Goal: Transaction & Acquisition: Purchase product/service

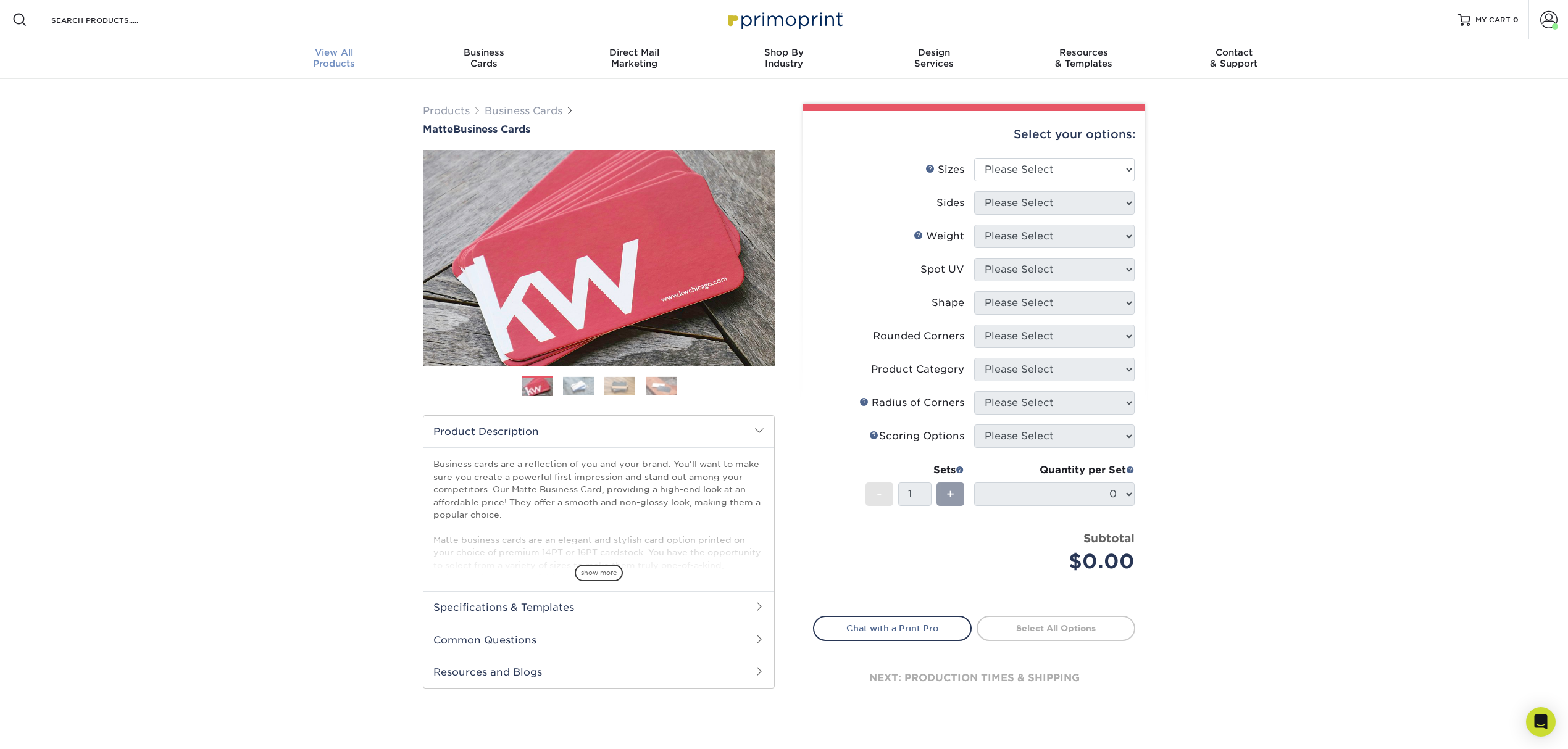
scroll to position [1, 0]
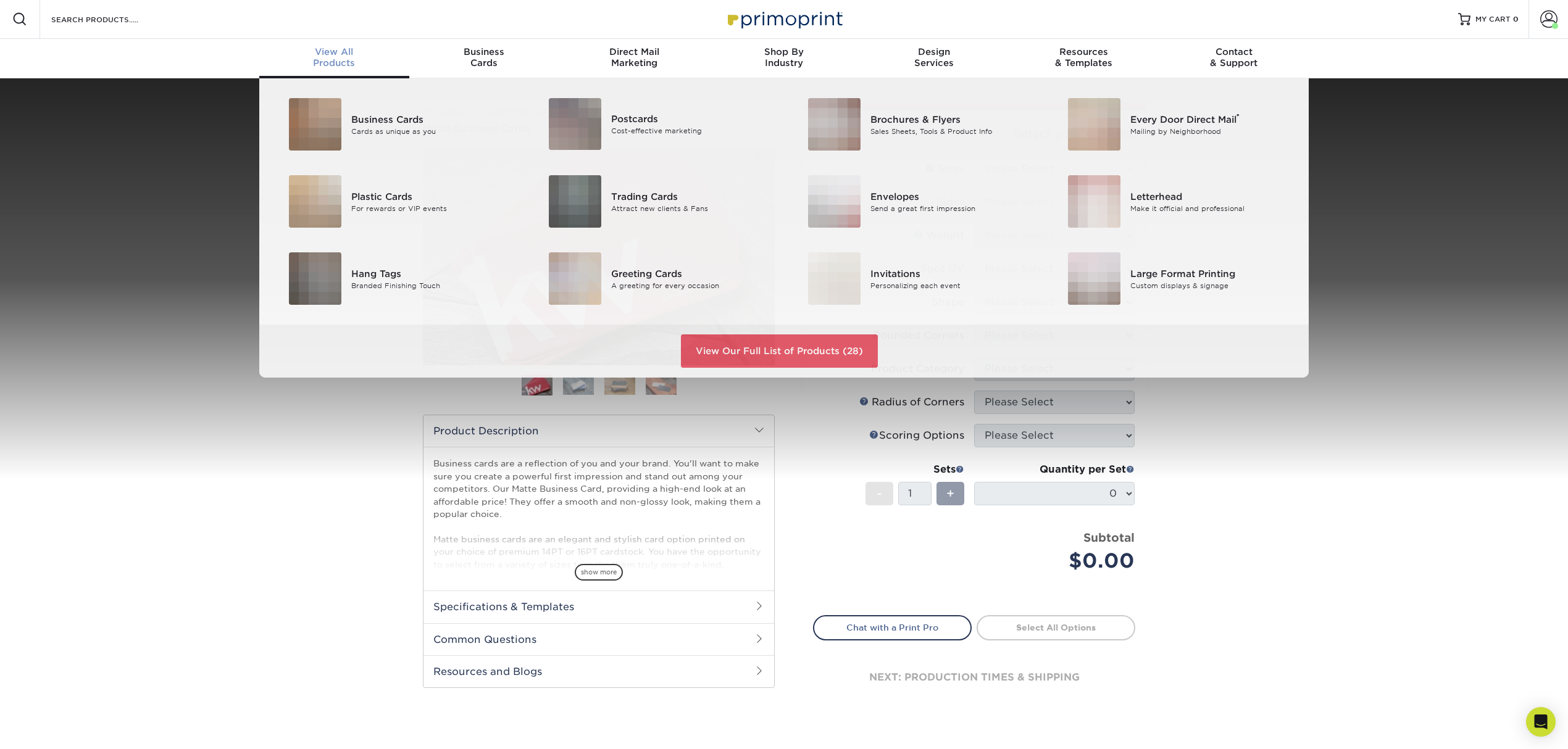
click at [344, 52] on span "View All" at bounding box center [334, 51] width 150 height 11
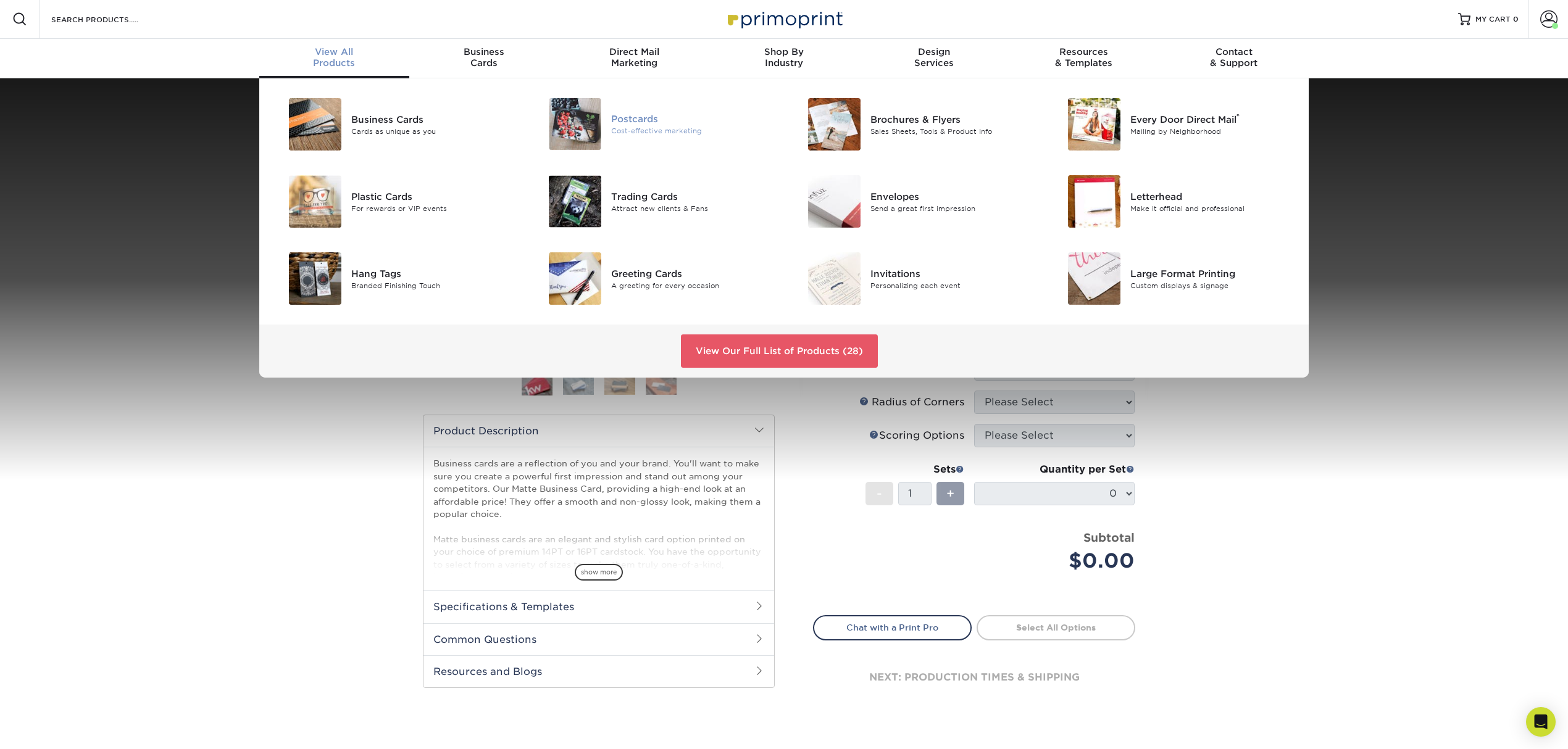
click at [642, 106] on div "Postcards Cost-effective marketing" at bounding box center [697, 124] width 173 height 52
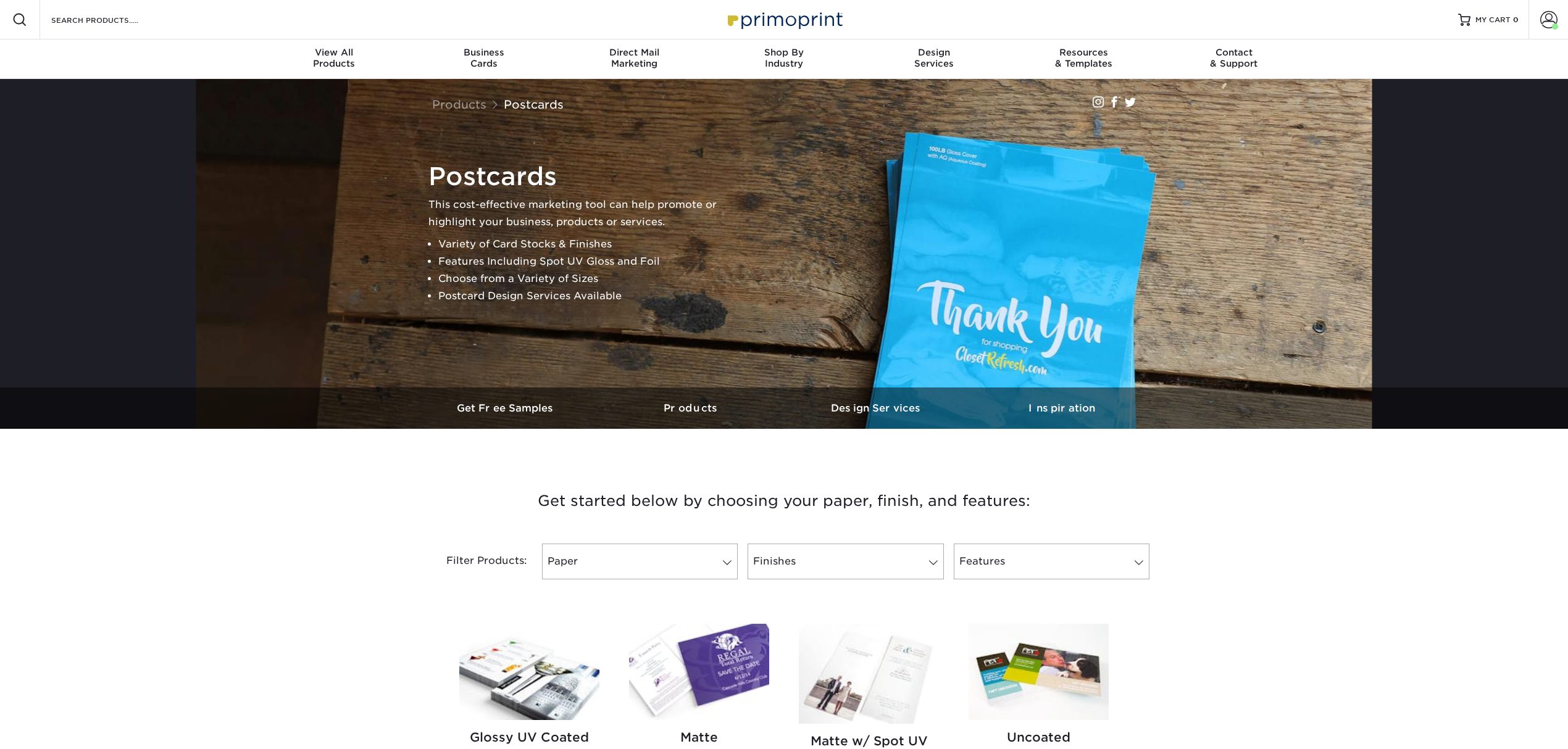
click at [737, 647] on img at bounding box center [699, 672] width 140 height 96
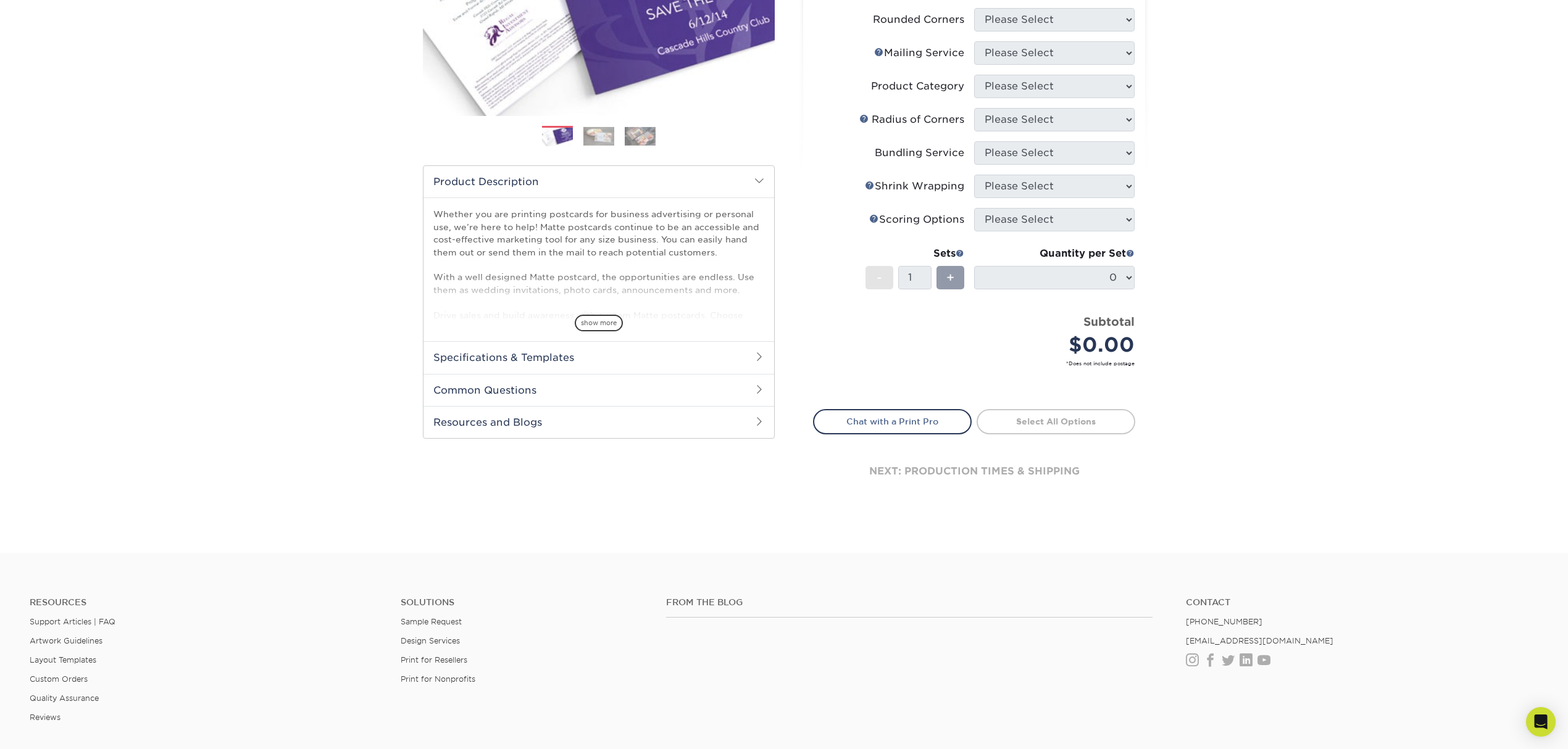
scroll to position [412, 0]
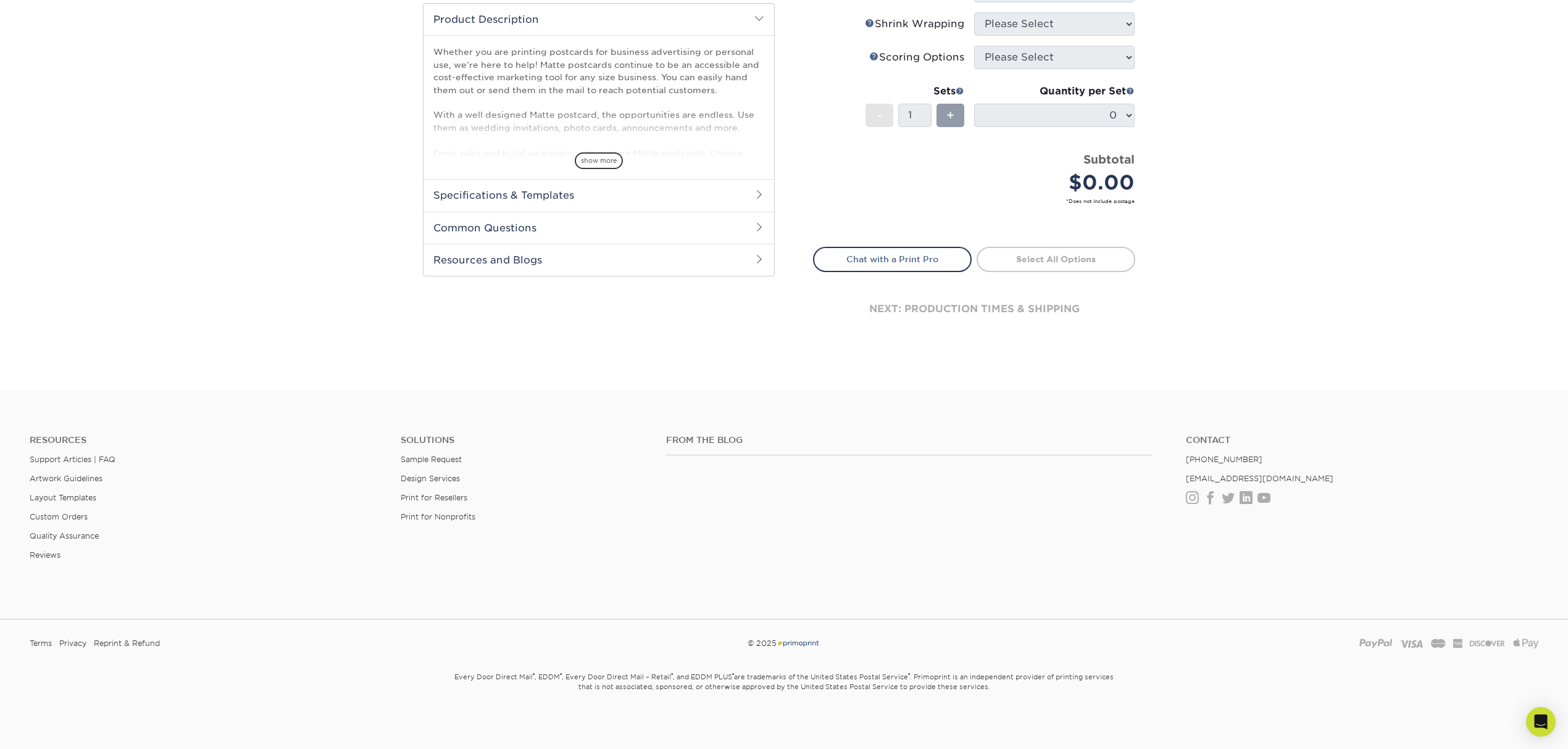
click at [606, 180] on h2 "Specifications & Templates" at bounding box center [598, 195] width 350 height 32
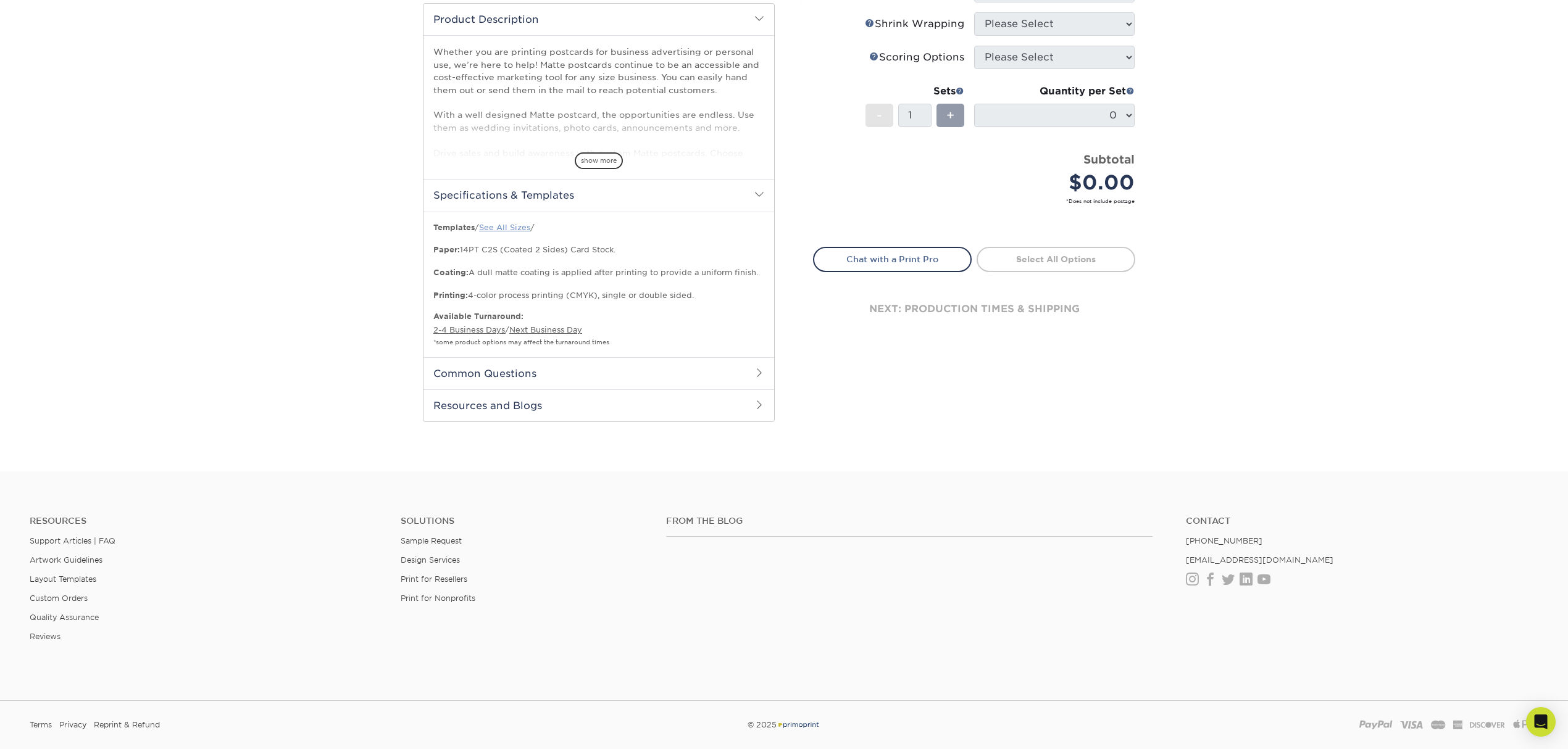
click at [506, 225] on link "See All Sizes" at bounding box center [505, 227] width 51 height 9
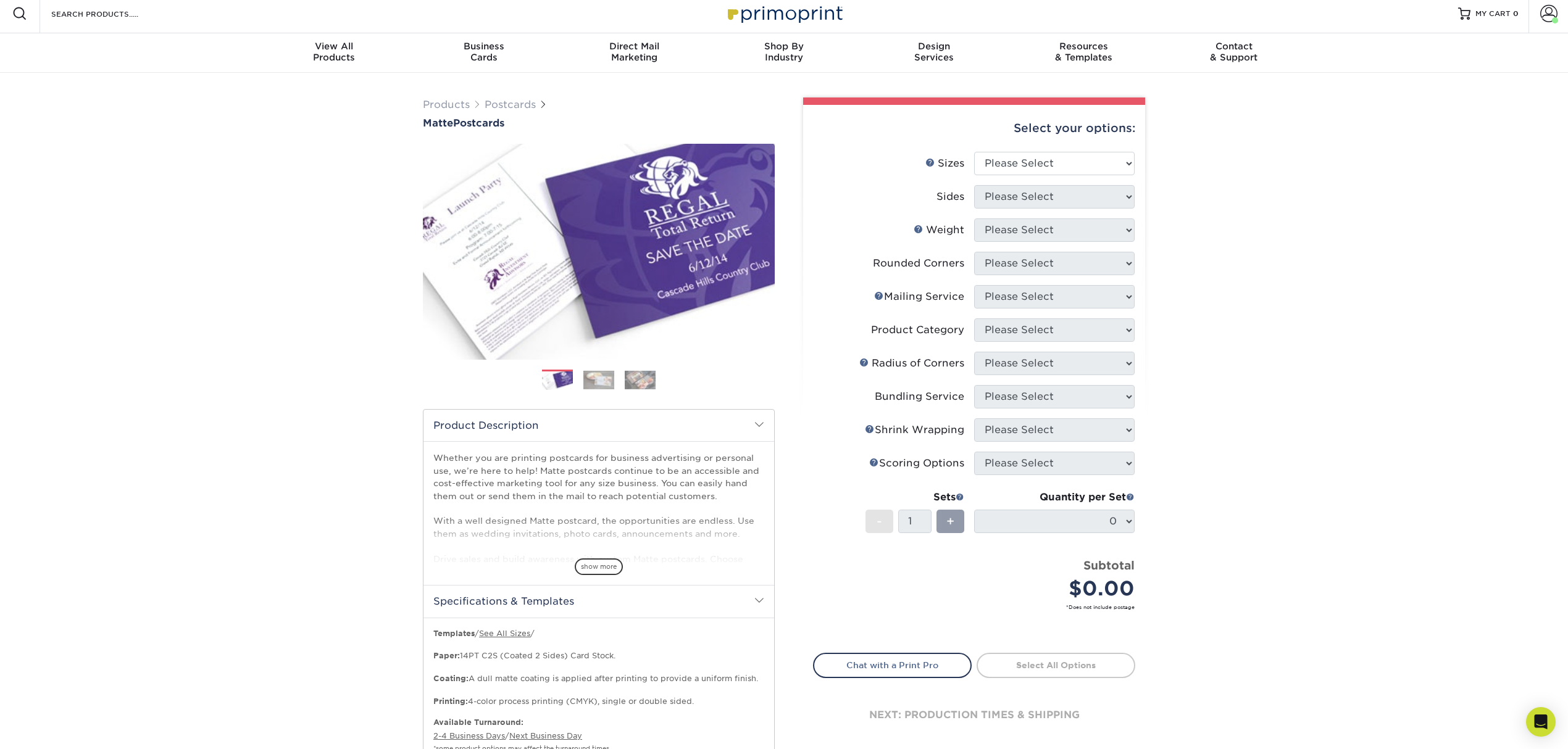
scroll to position [0, 0]
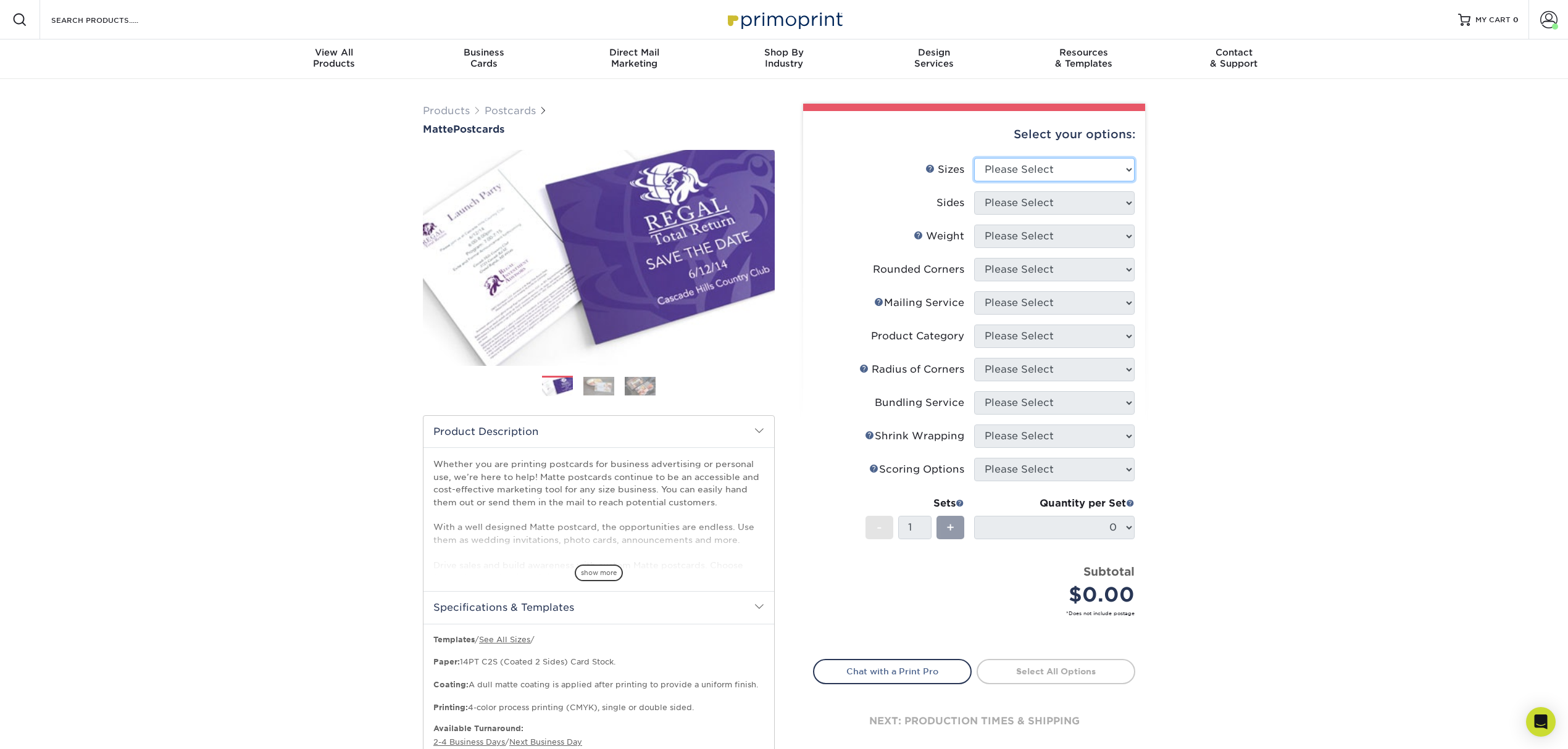
click at [1063, 158] on select "Please Select 1.5" x 7" 2" x 4" 2" x 6" 2" x 7" 2" x 8" 2.12" x 5.5" 2.125" x 5…" at bounding box center [1054, 170] width 161 height 23
select select "4.00x6.00"
click at [974, 158] on select "Please Select 1.5" x 7" 2" x 4" 2" x 6" 2" x 7" 2" x 8" 2.12" x 5.5" 2.125" x 5…" at bounding box center [1054, 170] width 161 height 23
click at [1047, 201] on select "Please Select Print Both Sides Print Front Only" at bounding box center [1054, 203] width 161 height 23
select select "13abbda7-1d64-4f25-8bb2-c179b224825d"
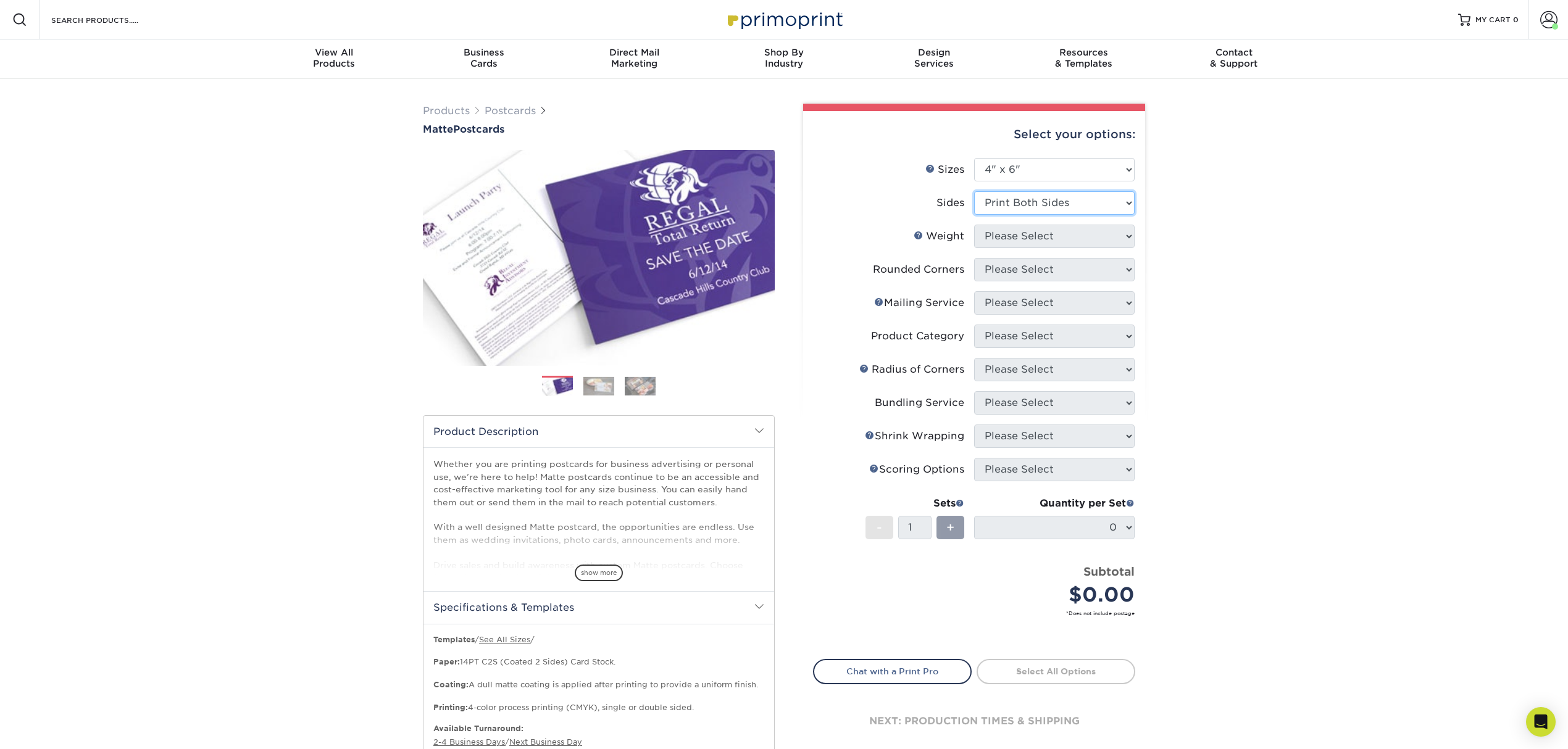
click at [974, 191] on select "Please Select Print Both Sides Print Front Only" at bounding box center [1054, 203] width 161 height 23
click at [1048, 235] on select "Please Select 16PT 14PT" at bounding box center [1054, 236] width 161 height 23
select select "14PT"
click at [974, 225] on select "Please Select 16PT 14PT" at bounding box center [1054, 236] width 161 height 23
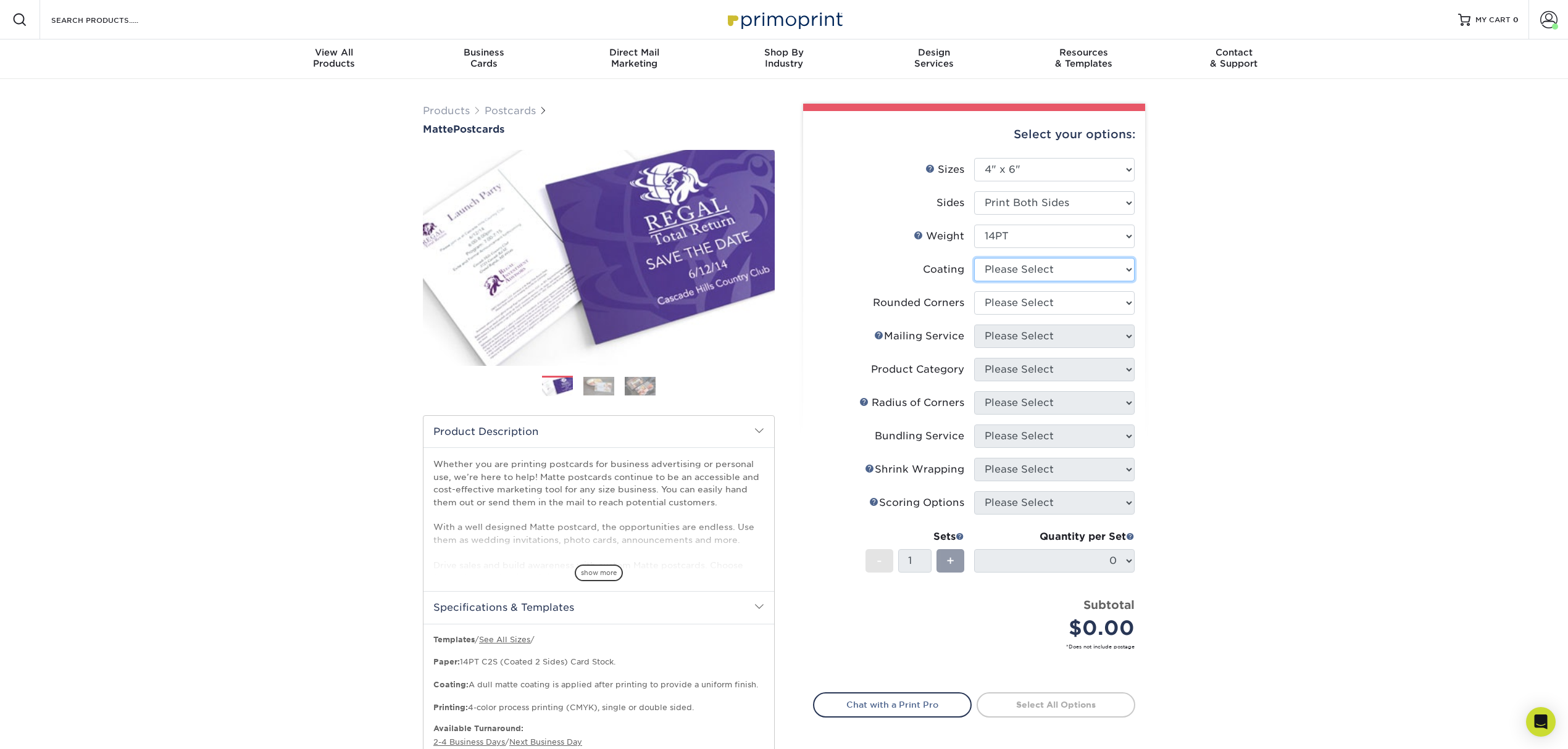
click at [1045, 266] on select at bounding box center [1054, 270] width 161 height 23
select select "121bb7b5-3b4d-429f-bd8d-bbf80e953313"
click at [974, 258] on select at bounding box center [1054, 270] width 161 height 23
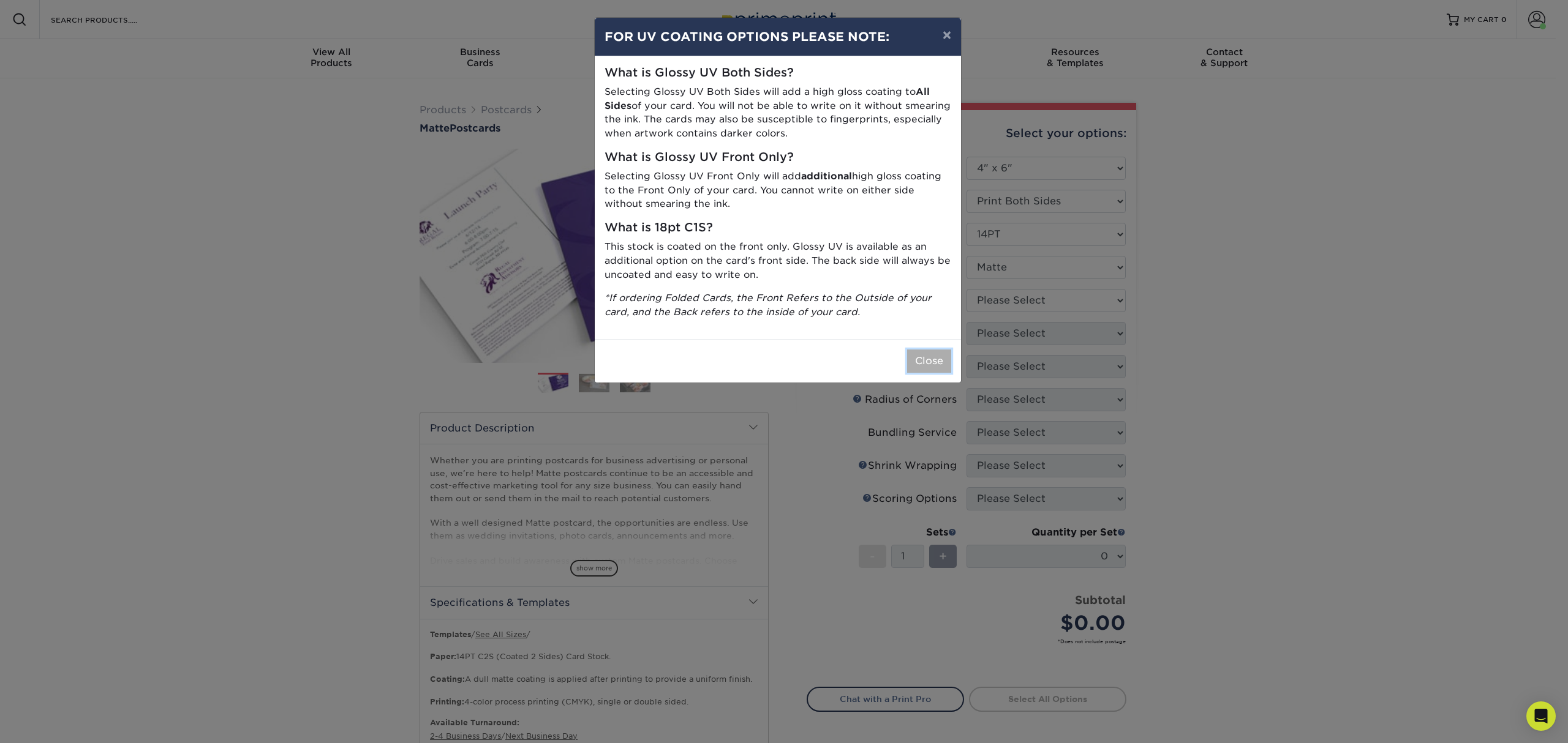
click at [940, 352] on button "Close" at bounding box center [929, 362] width 44 height 23
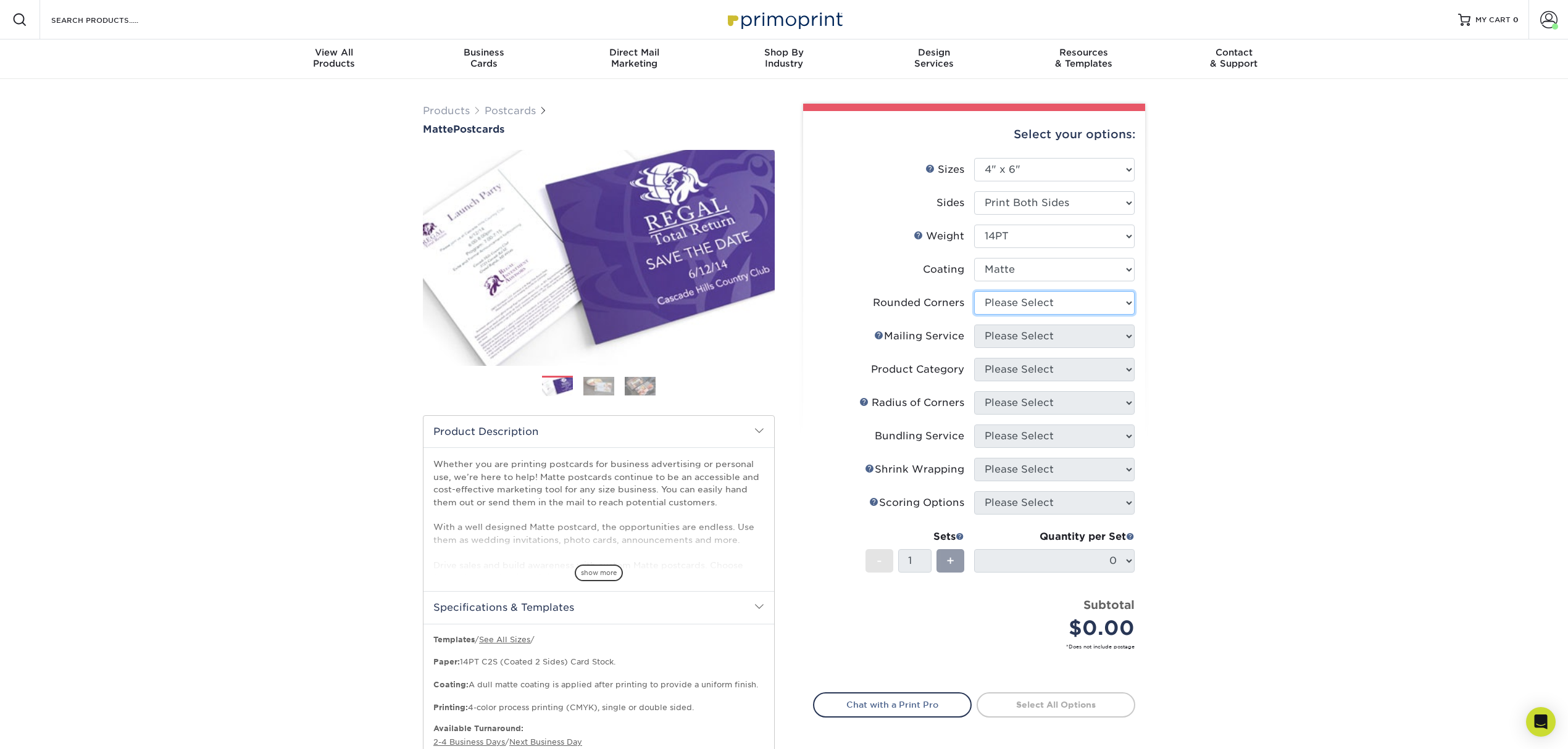
click at [994, 302] on select "Please Select Yes - Round 4 Corners No" at bounding box center [1054, 303] width 161 height 23
select select "0"
click at [974, 292] on select "Please Select Yes - Round 4 Corners No" at bounding box center [1054, 303] width 161 height 23
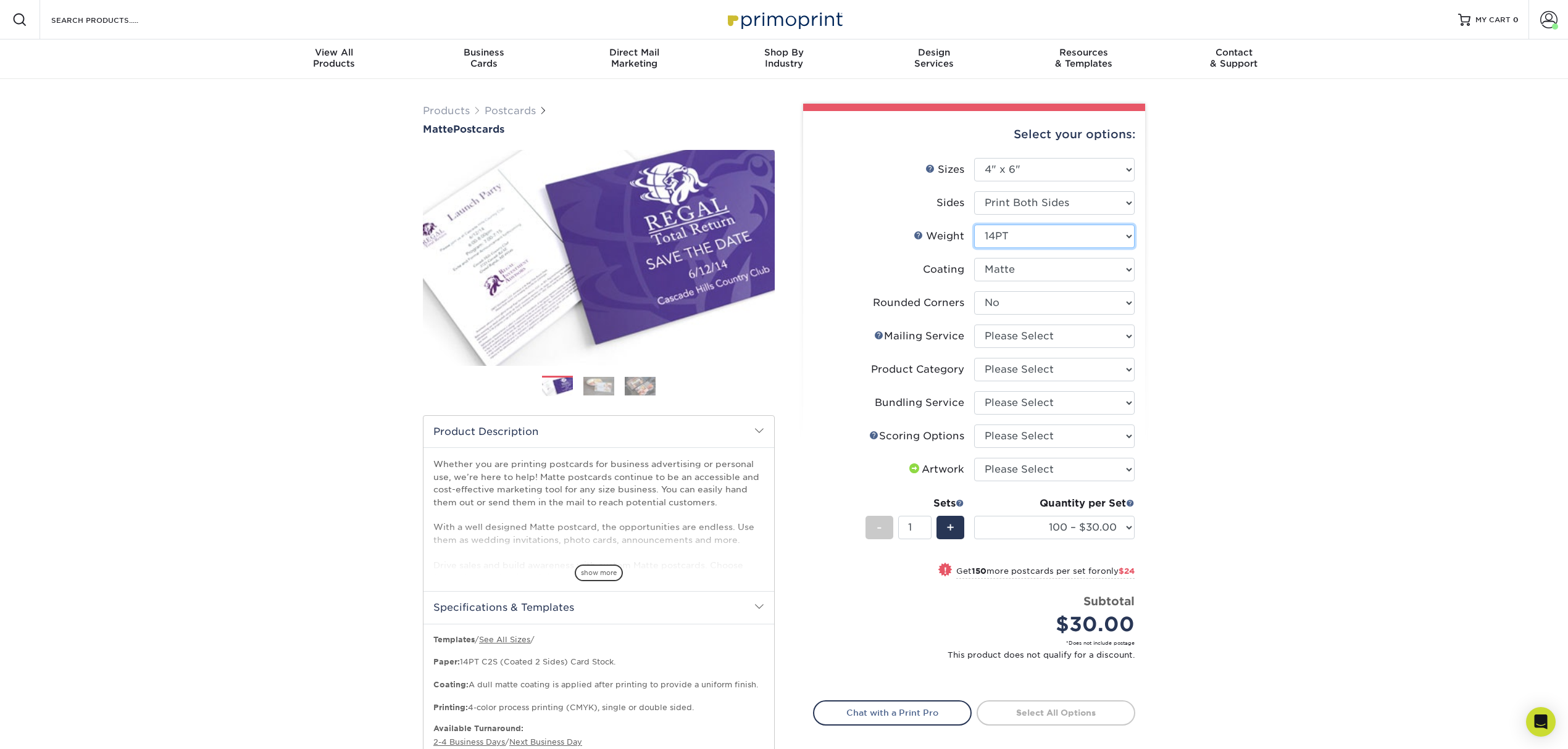
click at [1040, 235] on select "Please Select 16PT 14PT" at bounding box center [1054, 236] width 161 height 23
select select "16PT"
click at [974, 225] on select "Please Select 16PT 14PT" at bounding box center [1054, 236] width 161 height 23
select select "-1"
select select
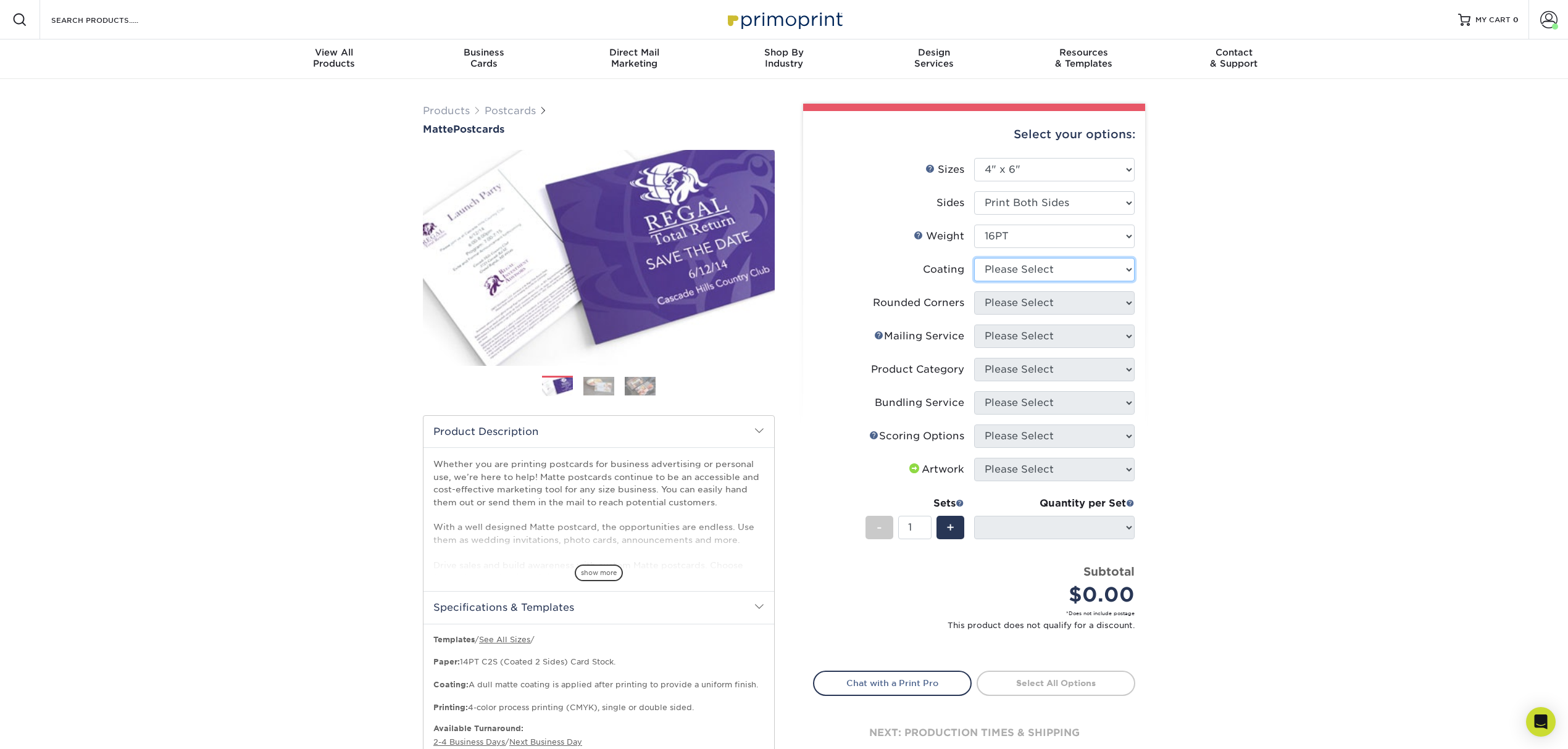
click at [1034, 274] on select at bounding box center [1054, 270] width 161 height 23
select select "121bb7b5-3b4d-429f-bd8d-bbf80e953313"
click at [974, 258] on select at bounding box center [1054, 270] width 161 height 23
select select
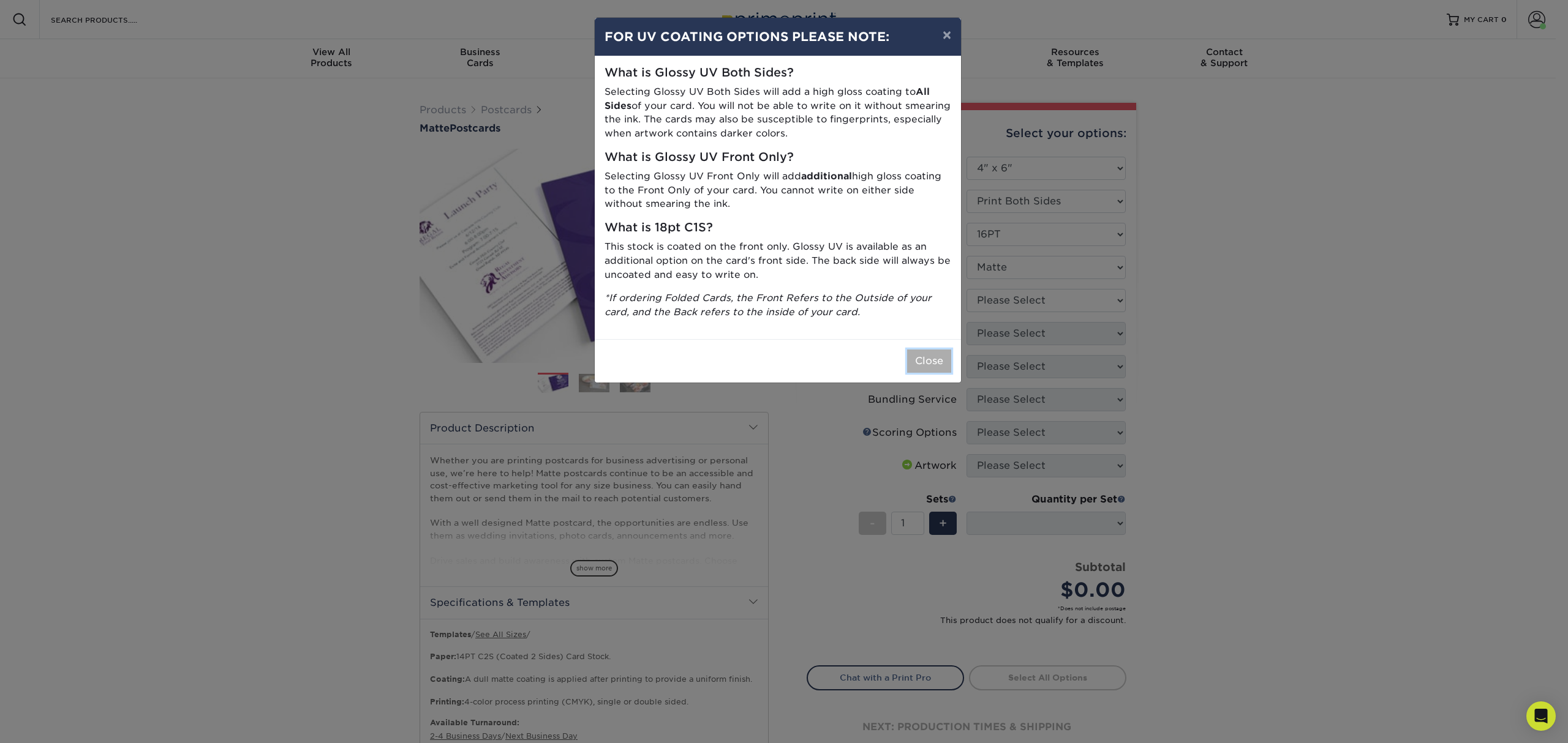
click at [946, 350] on button "Close" at bounding box center [929, 362] width 44 height 23
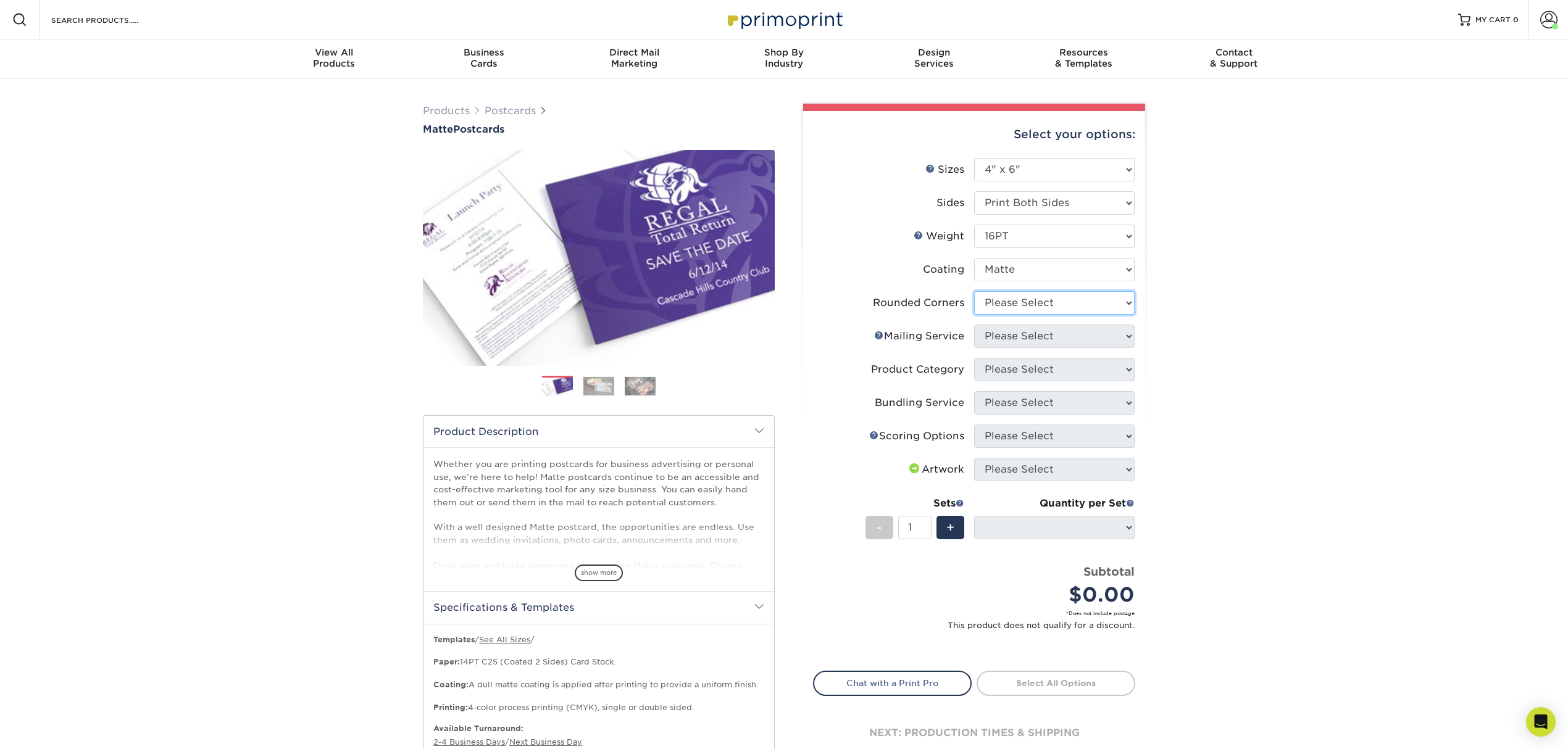
click at [1040, 304] on select "Please Select Yes - Round 4 Corners No" at bounding box center [1054, 303] width 161 height 23
select select "0"
click at [974, 292] on select "Please Select Yes - Round 4 Corners No" at bounding box center [1054, 303] width 161 height 23
select select "-1"
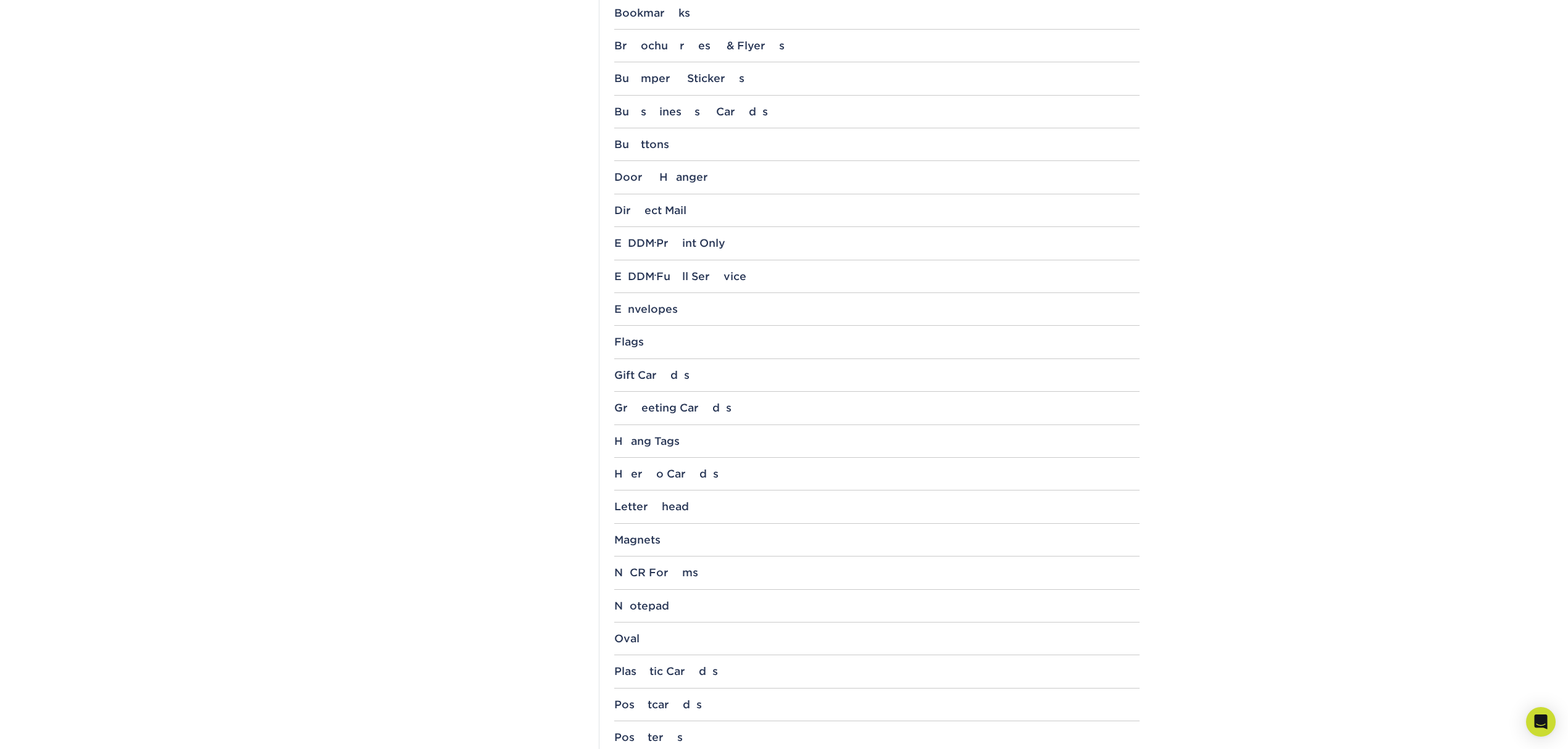
scroll to position [741, 0]
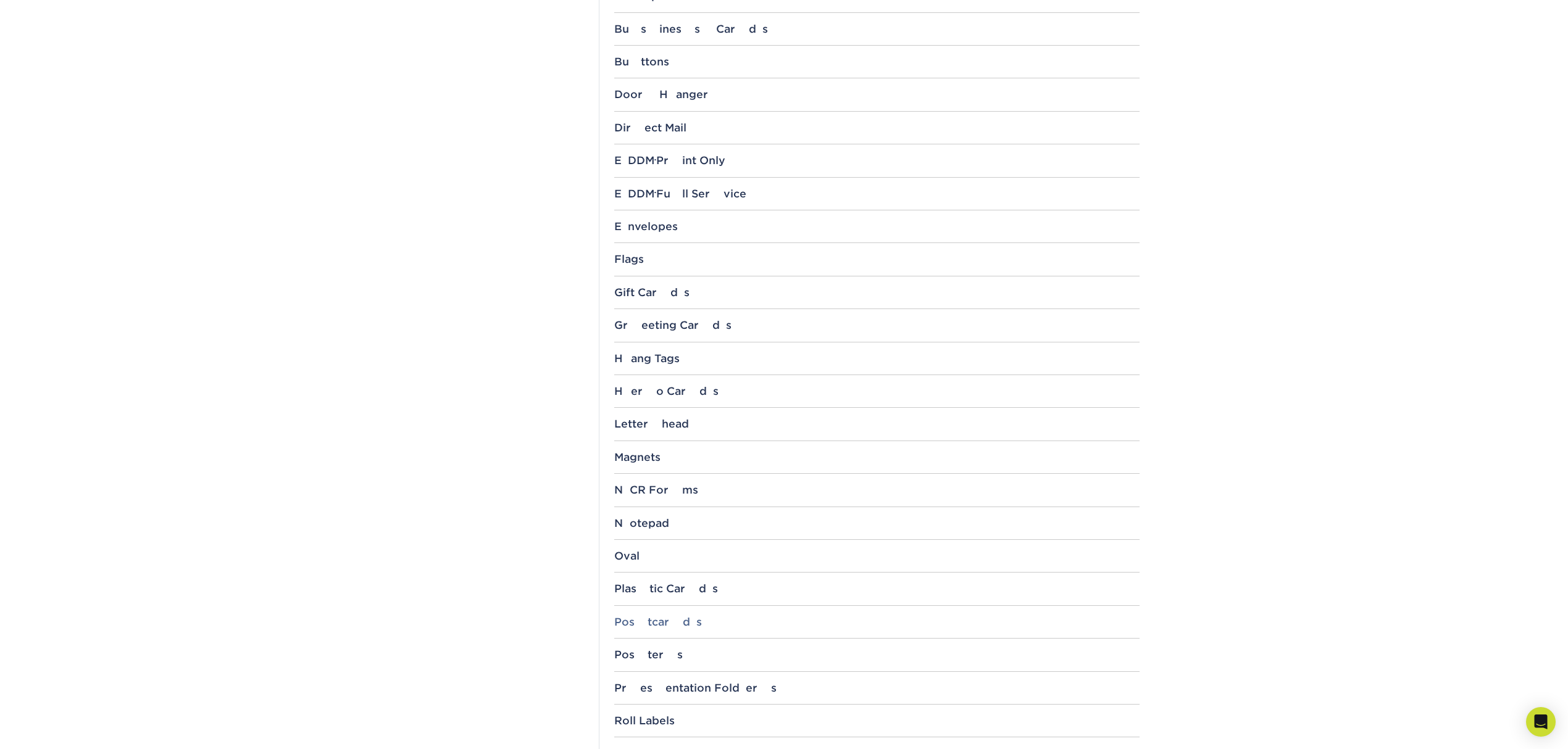
click at [644, 627] on div "Postcards" at bounding box center [877, 622] width 525 height 13
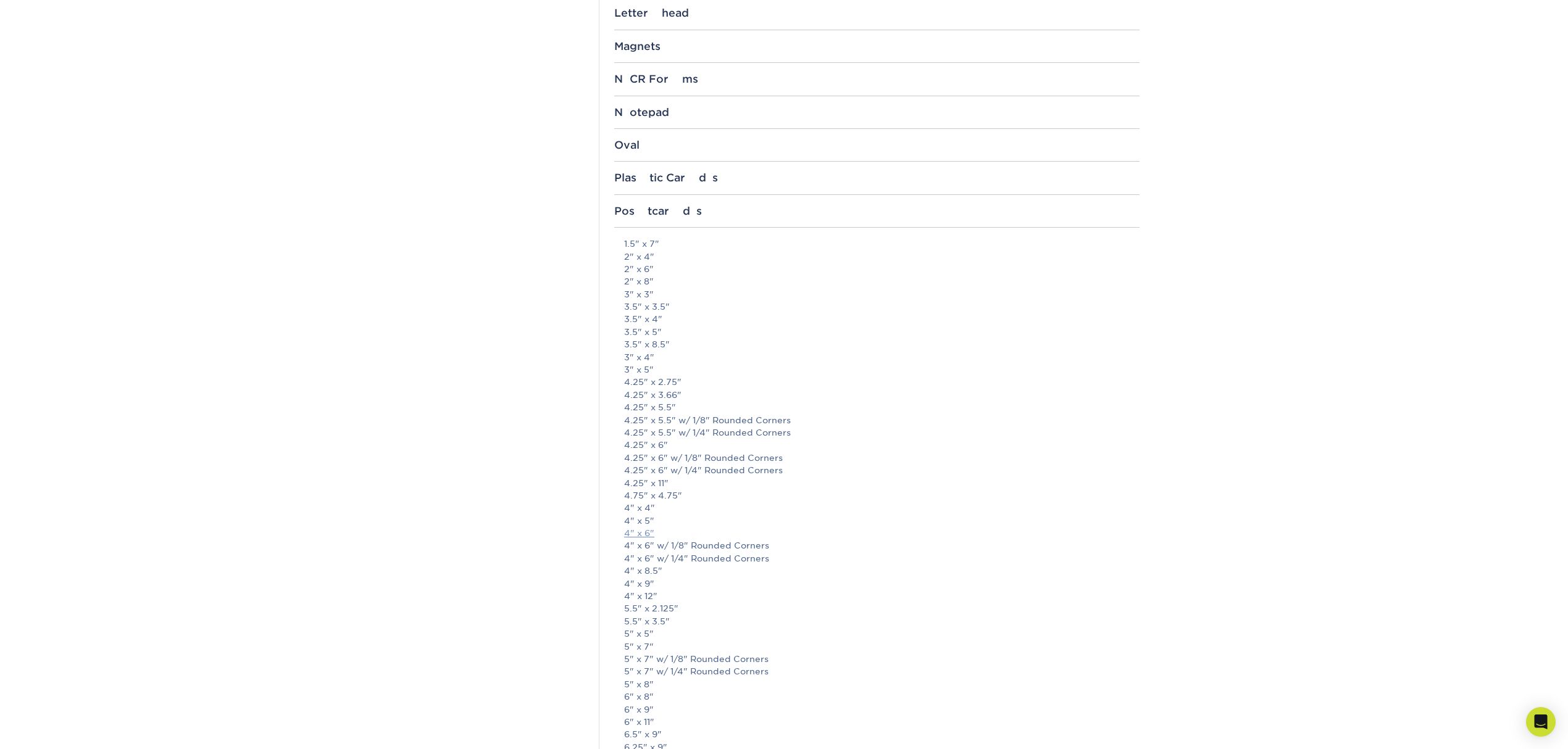
click at [650, 538] on link "4" x 6"" at bounding box center [639, 534] width 30 height 10
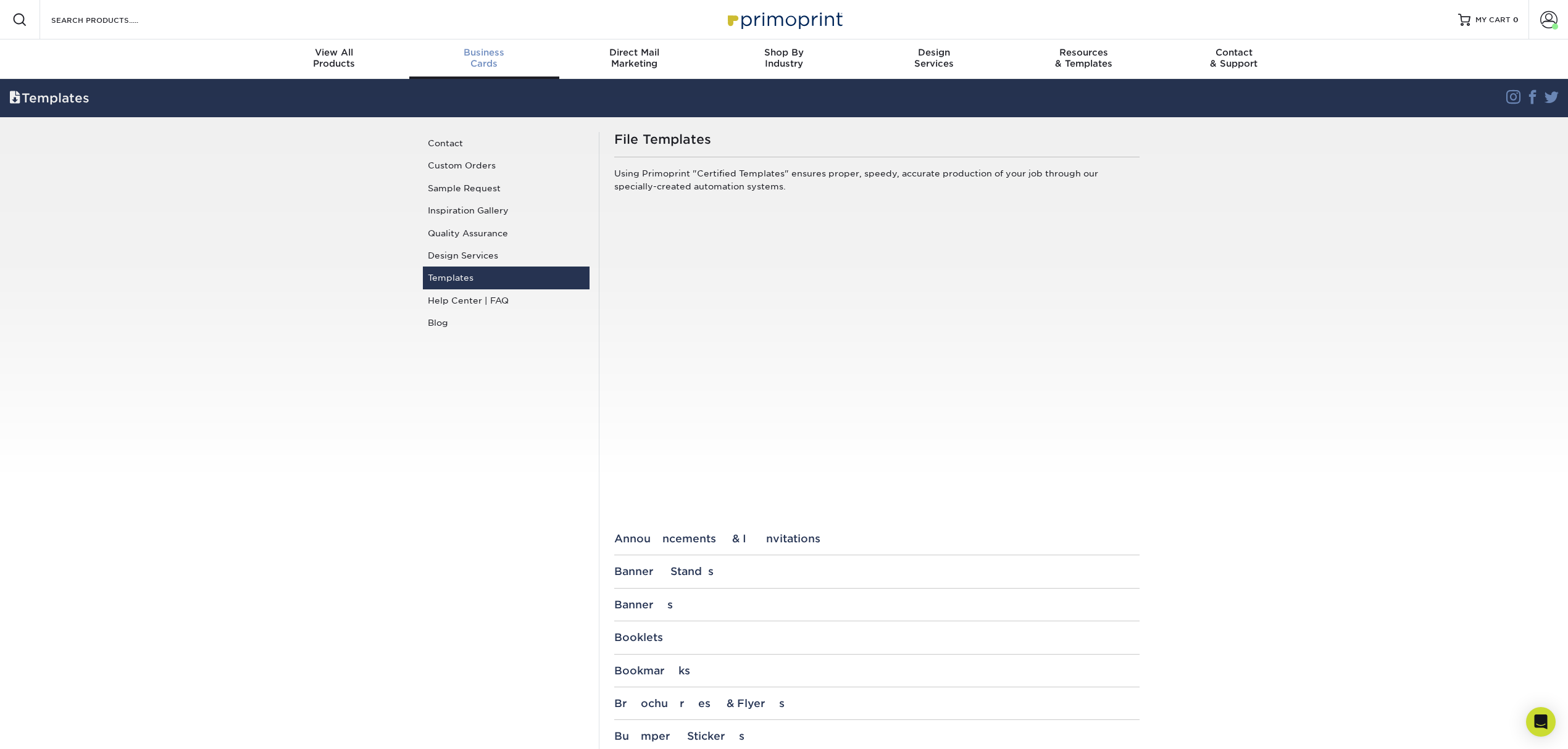
scroll to position [1, 0]
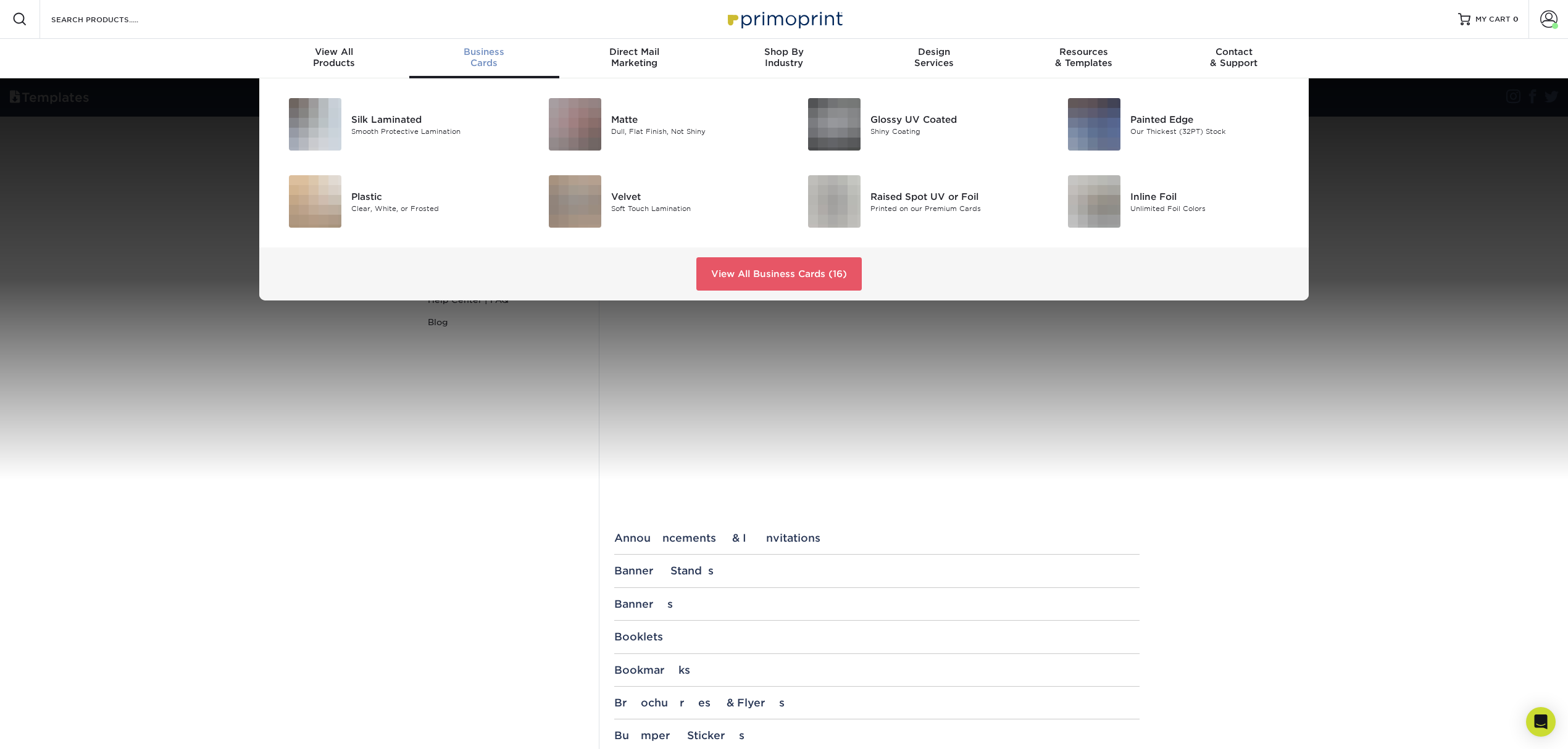
click at [470, 57] on span "Business" at bounding box center [484, 51] width 150 height 11
click at [606, 109] on div at bounding box center [567, 124] width 86 height 53
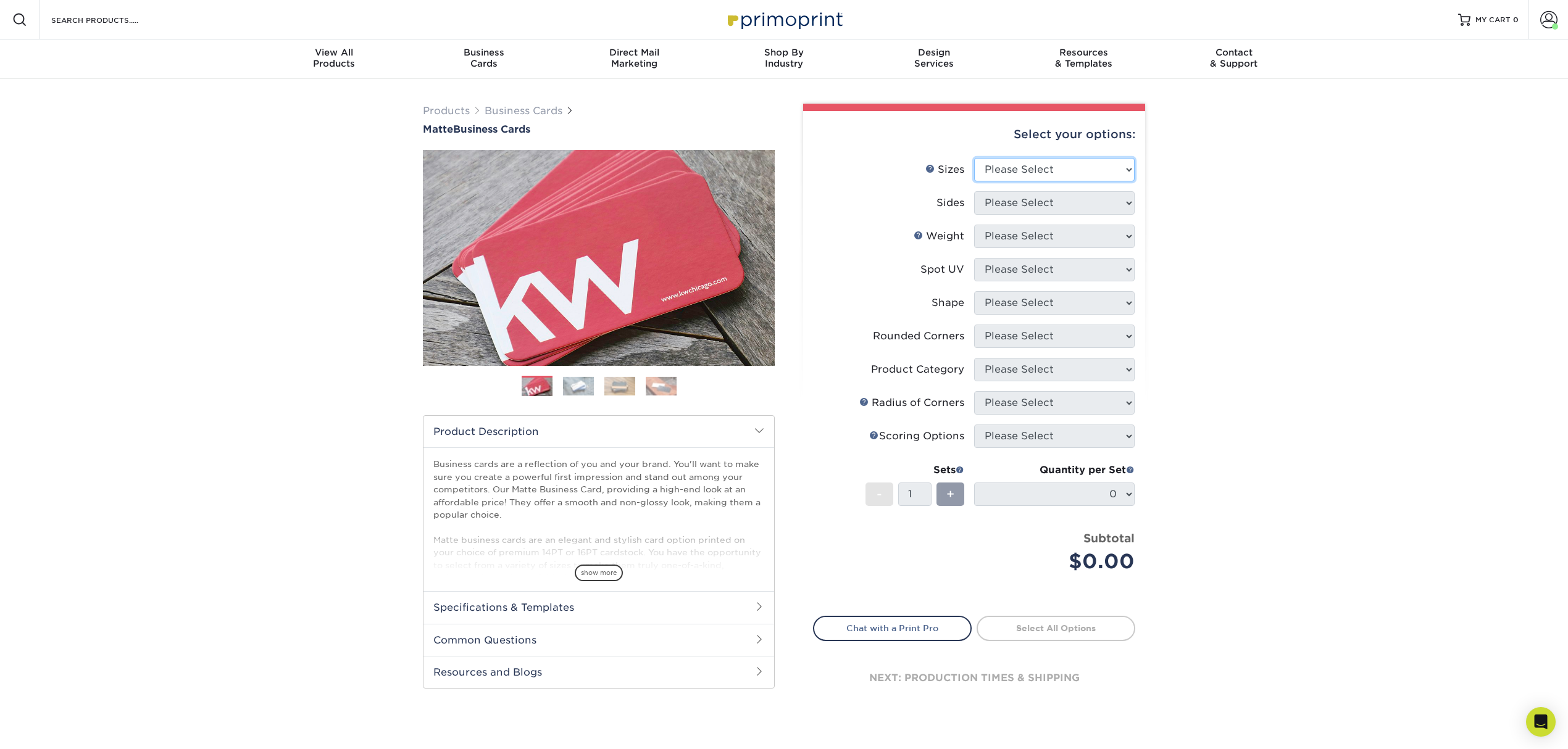
click at [1026, 174] on select "Please Select 1.5" x 3.5" - Mini 1.75" x 3.5" - Mini 2" x 2" - Square 2" x 3" -…" at bounding box center [1054, 170] width 161 height 23
select select "2.00x3.50"
click at [974, 158] on select "Please Select 1.5" x 3.5" - Mini 1.75" x 3.5" - Mini 2" x 2" - Square 2" x 3" -…" at bounding box center [1054, 170] width 161 height 23
click at [1074, 200] on select "Please Select Print Both Sides Print Front Only" at bounding box center [1054, 203] width 161 height 23
select select "13abbda7-1d64-4f25-8bb2-c179b224825d"
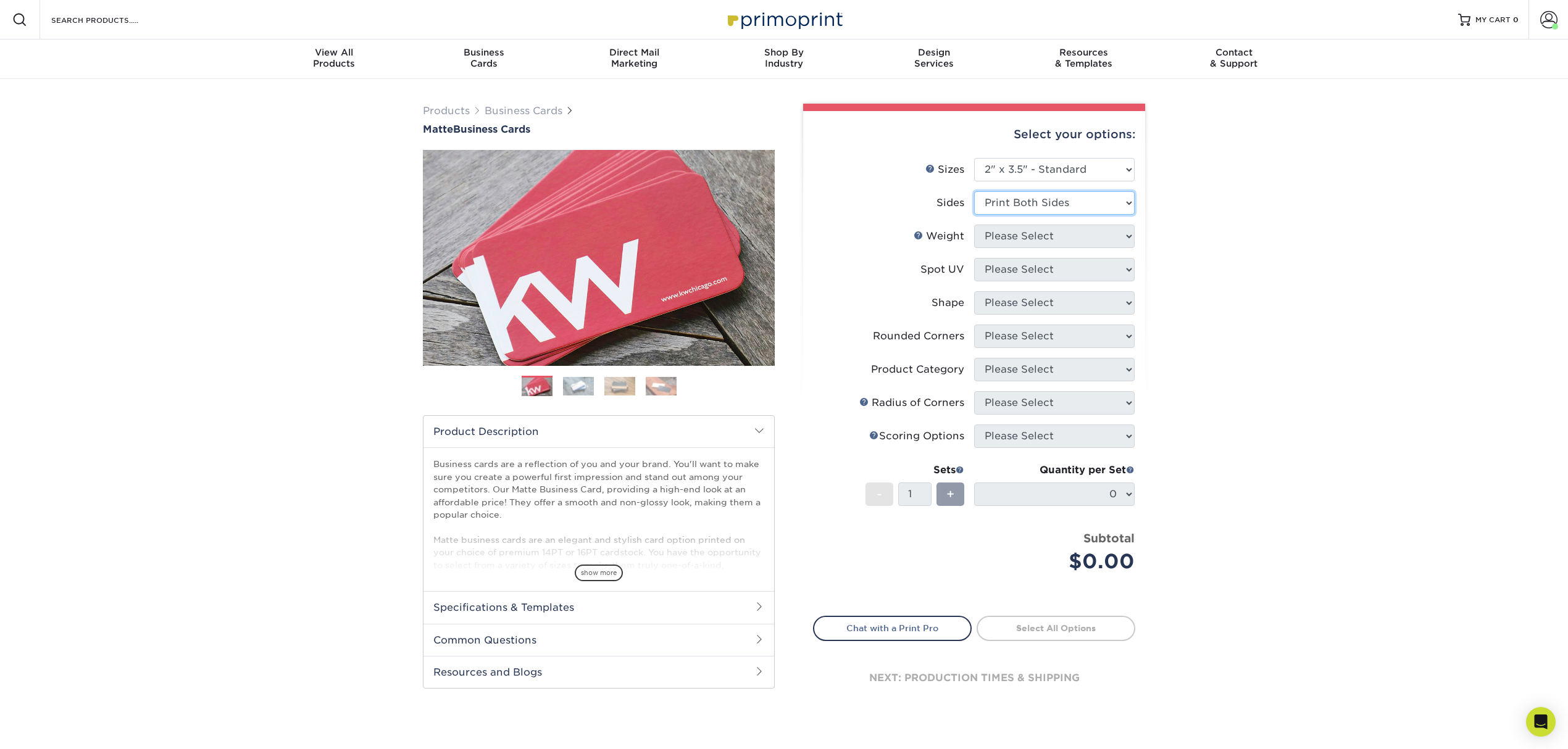
click at [974, 191] on select "Please Select Print Both Sides Print Front Only" at bounding box center [1054, 203] width 161 height 23
click at [1072, 243] on select "Please Select 16PT 14PT" at bounding box center [1054, 236] width 161 height 23
click at [620, 566] on span "show more" at bounding box center [598, 573] width 48 height 17
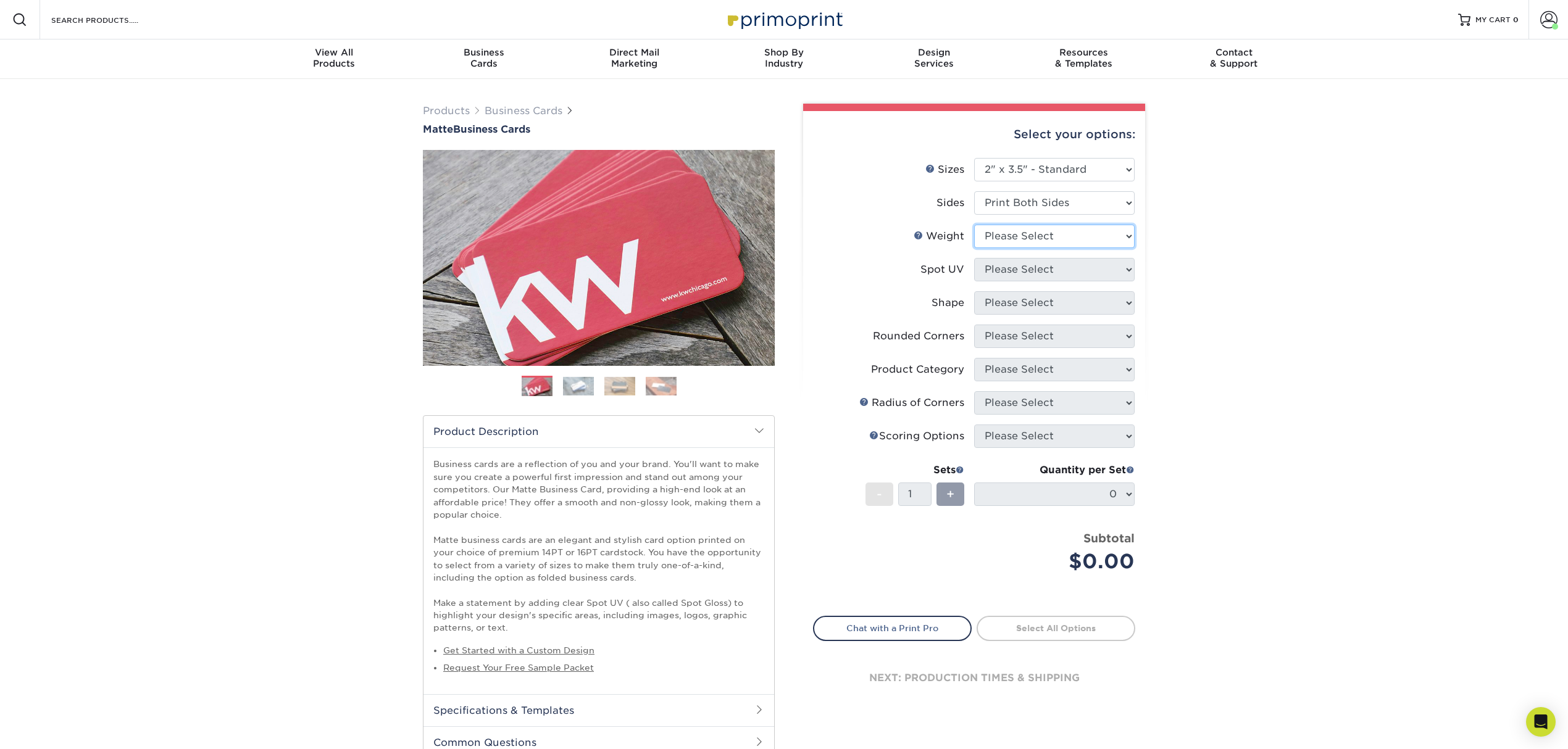
click at [1036, 232] on select "Please Select 16PT 14PT" at bounding box center [1054, 236] width 161 height 23
select select "16PT"
click at [974, 225] on select "Please Select 16PT 14PT" at bounding box center [1054, 236] width 161 height 23
click at [1034, 272] on select "Please Select No Spot UV Front and Back (Both Sides) Front Only Back Only" at bounding box center [1054, 270] width 161 height 23
select select "3"
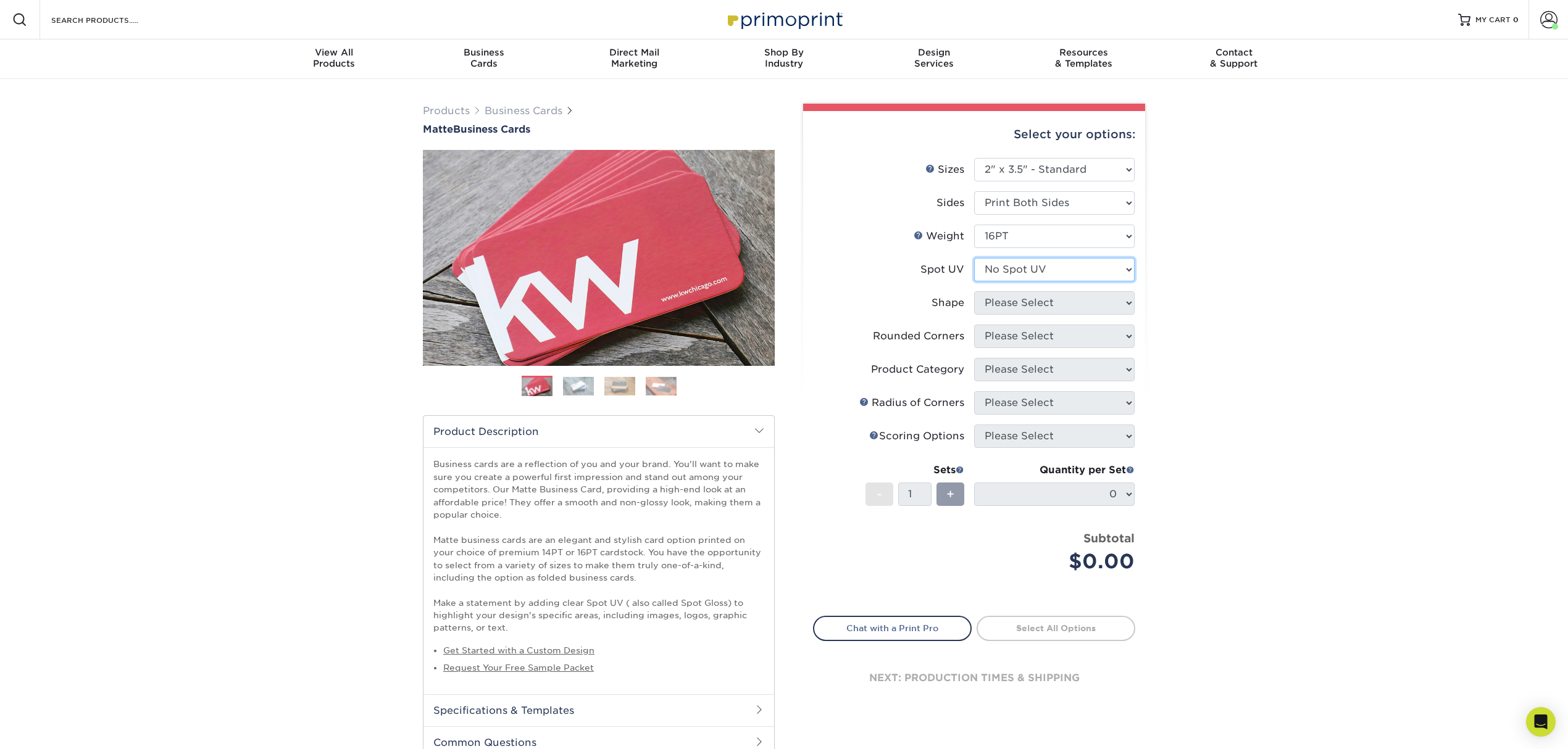
click at [974, 258] on select "Please Select No Spot UV Front and Back (Both Sides) Front Only Back Only" at bounding box center [1054, 270] width 161 height 23
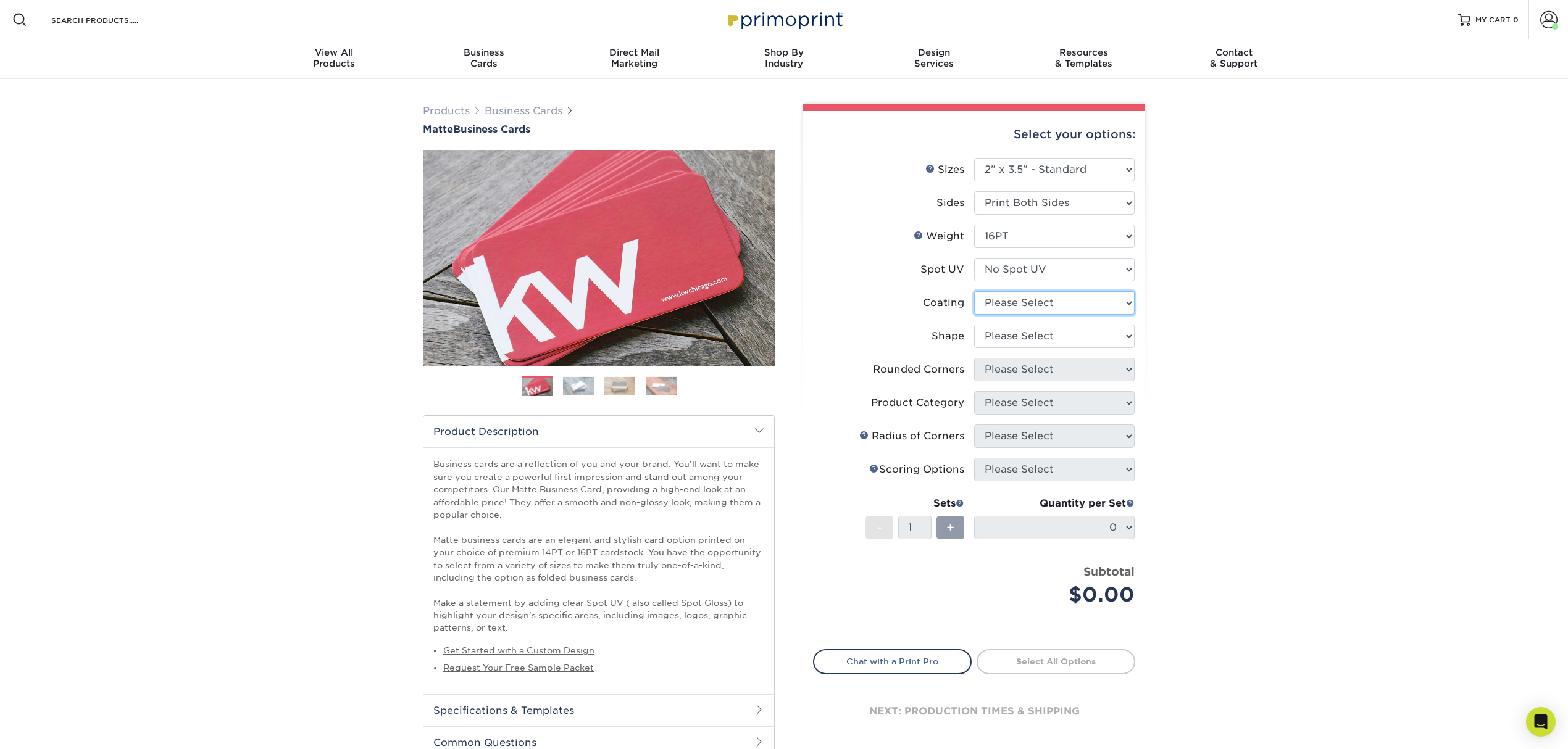
click at [1038, 305] on select at bounding box center [1054, 303] width 161 height 23
select select "121bb7b5-3b4d-429f-bd8d-bbf80e953313"
click at [974, 292] on select at bounding box center [1054, 303] width 161 height 23
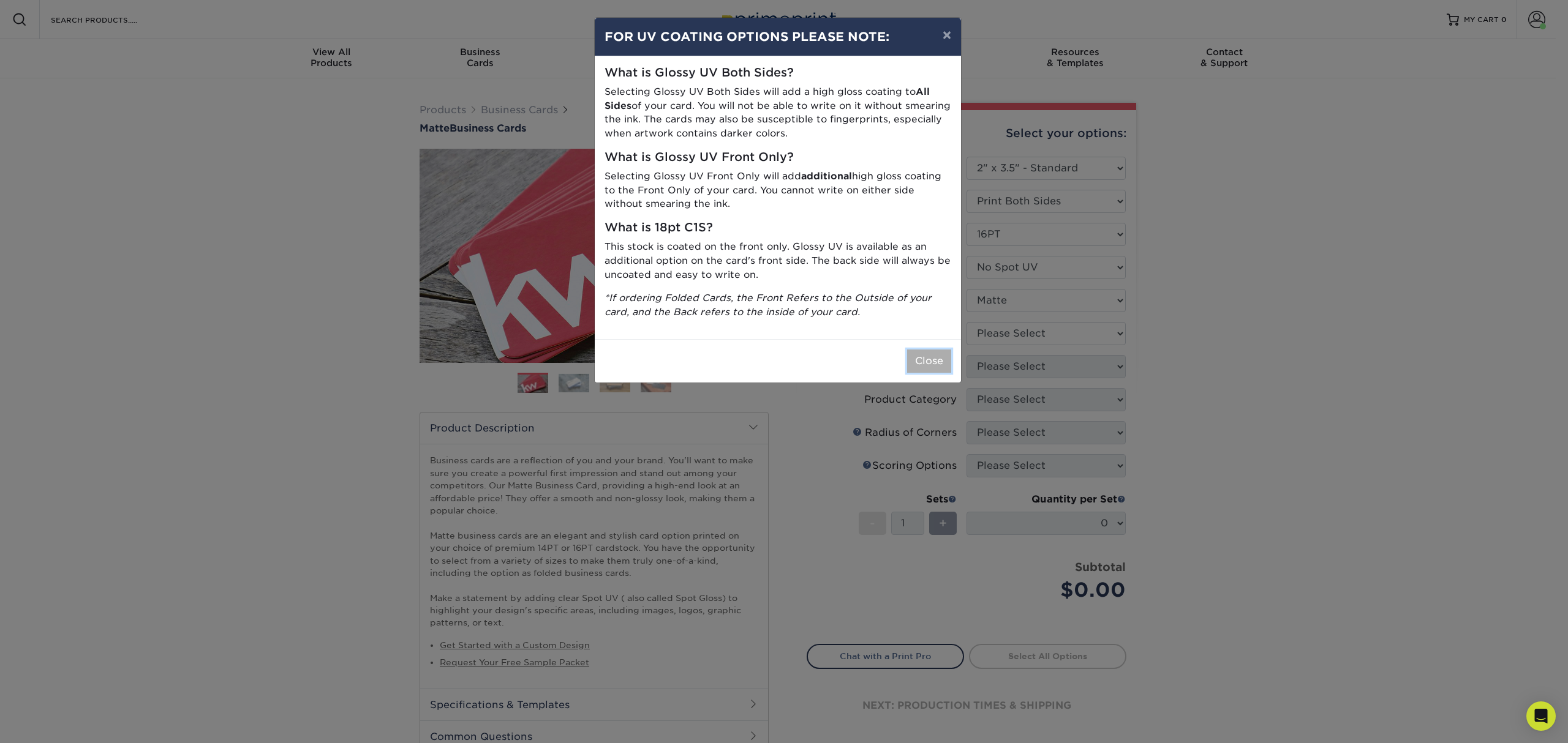
click at [919, 364] on button "Close" at bounding box center [929, 362] width 44 height 23
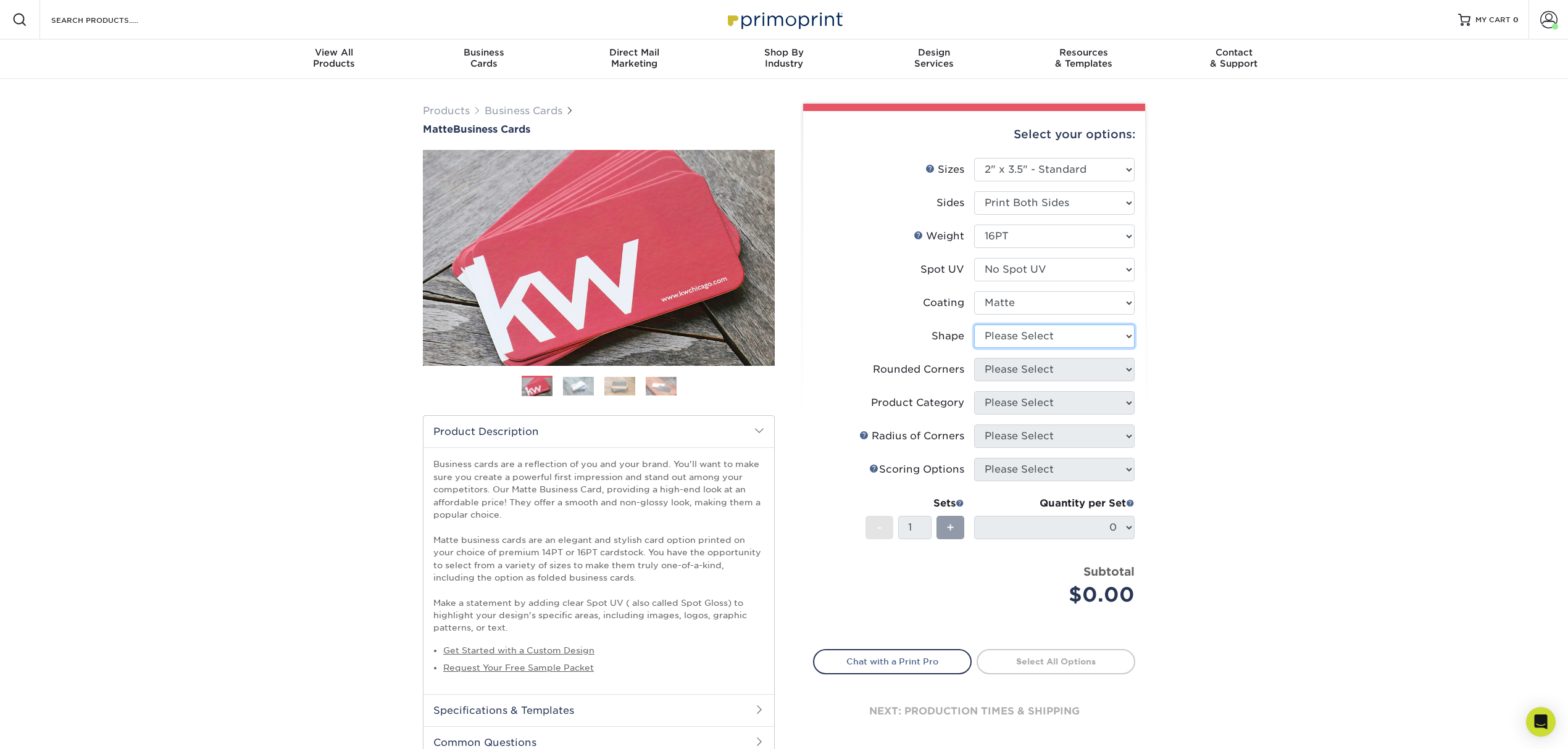
click at [1004, 329] on select "Please Select Standard Oval" at bounding box center [1054, 336] width 161 height 23
select select "standard"
click at [974, 324] on select "Please Select Standard Oval" at bounding box center [1054, 336] width 161 height 23
click at [1016, 368] on select "Please Select Yes - Round 2 Corners Yes - Round 4 Corners No" at bounding box center [1054, 369] width 161 height 23
select select "0"
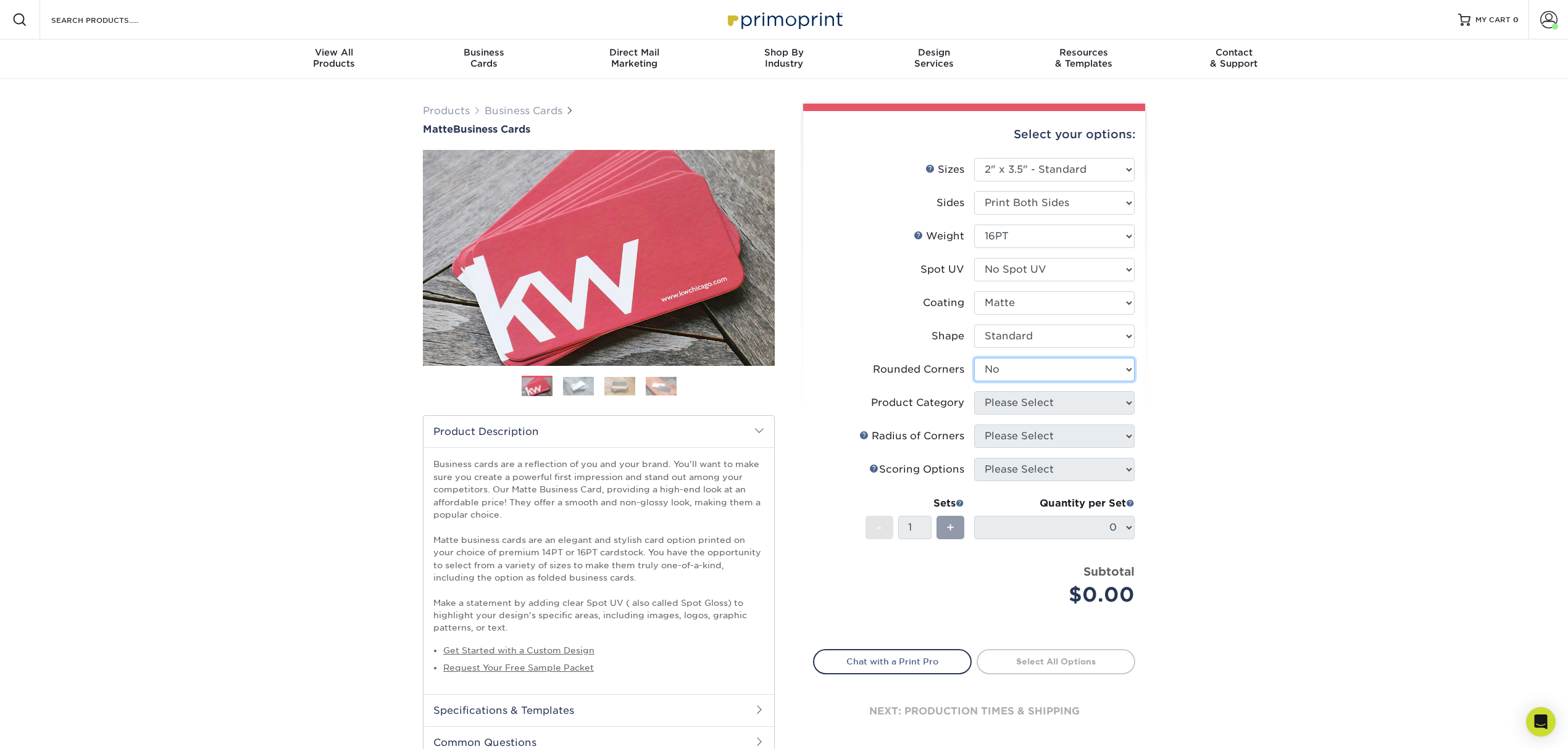
click at [974, 358] on select "Please Select Yes - Round 2 Corners Yes - Round 4 Corners No" at bounding box center [1054, 369] width 161 height 23
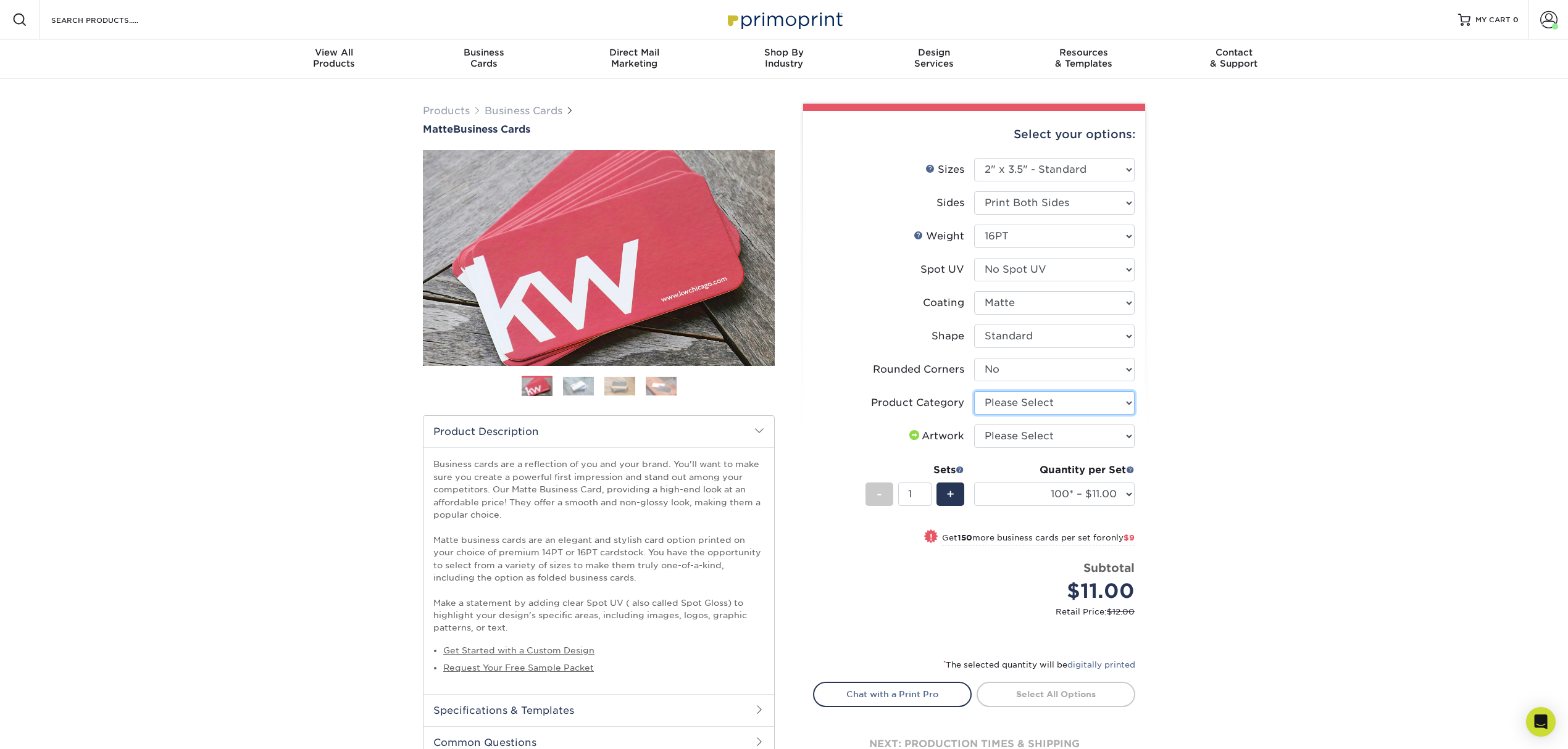
click at [1020, 404] on select "Please Select Business Cards" at bounding box center [1054, 403] width 161 height 23
select select "3b5148f1-0588-4f88-a218-97bcfdce65c1"
click at [974, 391] on select "Please Select Business Cards" at bounding box center [1054, 403] width 161 height 23
click at [1018, 440] on select "Please Select I will upload files I need a design - $100" at bounding box center [1054, 436] width 161 height 23
select select "upload"
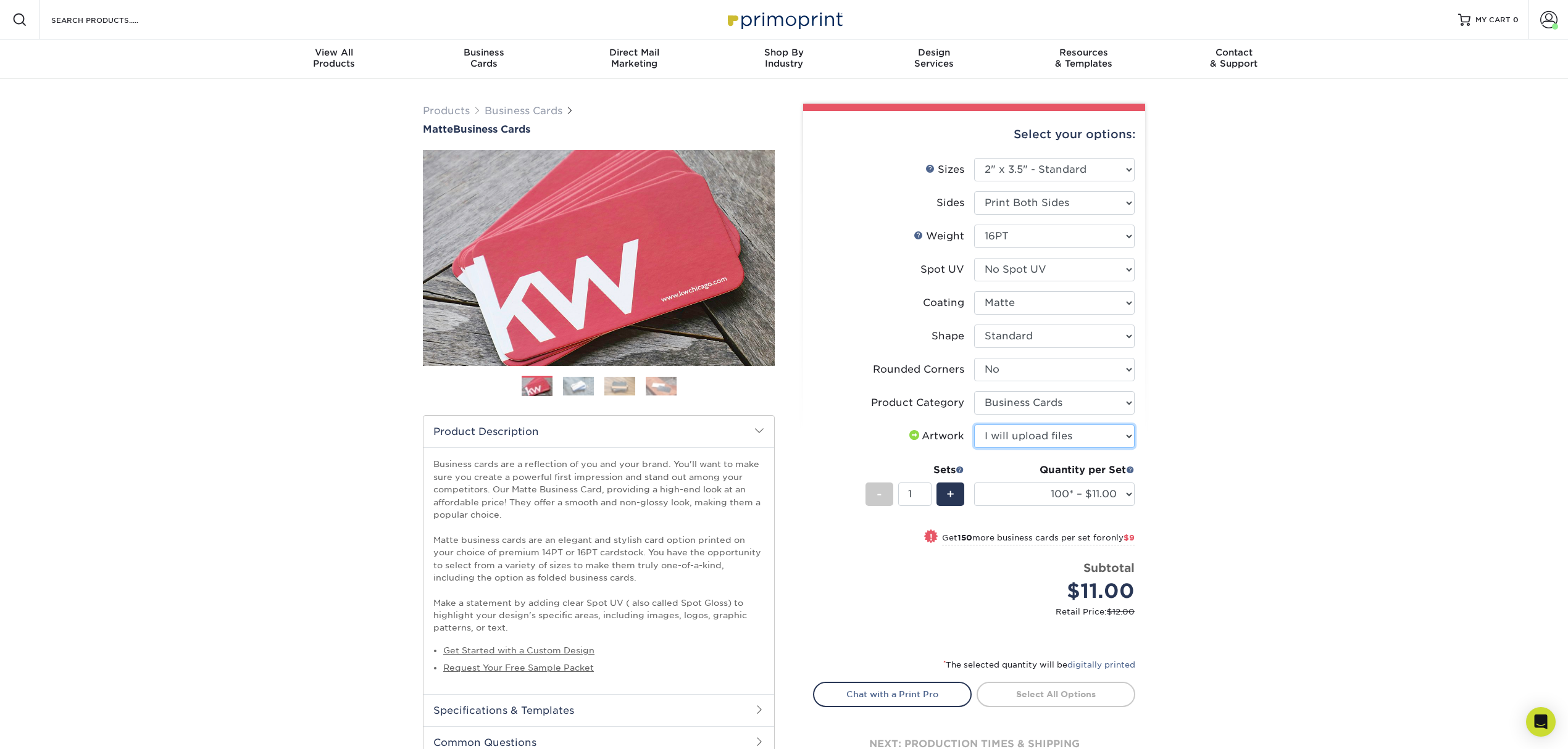
click at [974, 425] on select "Please Select I will upload files I need a design - $100" at bounding box center [1054, 436] width 161 height 23
click at [1025, 491] on select "100* – $11.00 250* – $20.00 500 – $39.00 1000 – $49.00 2500 – $87.00 5000 – $16…" at bounding box center [1054, 494] width 161 height 23
select select "250* – $20.00"
click at [974, 483] on select "100* – $11.00 250* – $20.00 500 – $39.00 1000 – $49.00 2500 – $87.00 5000 – $16…" at bounding box center [1054, 494] width 161 height 23
